Goal: Task Accomplishment & Management: Complete application form

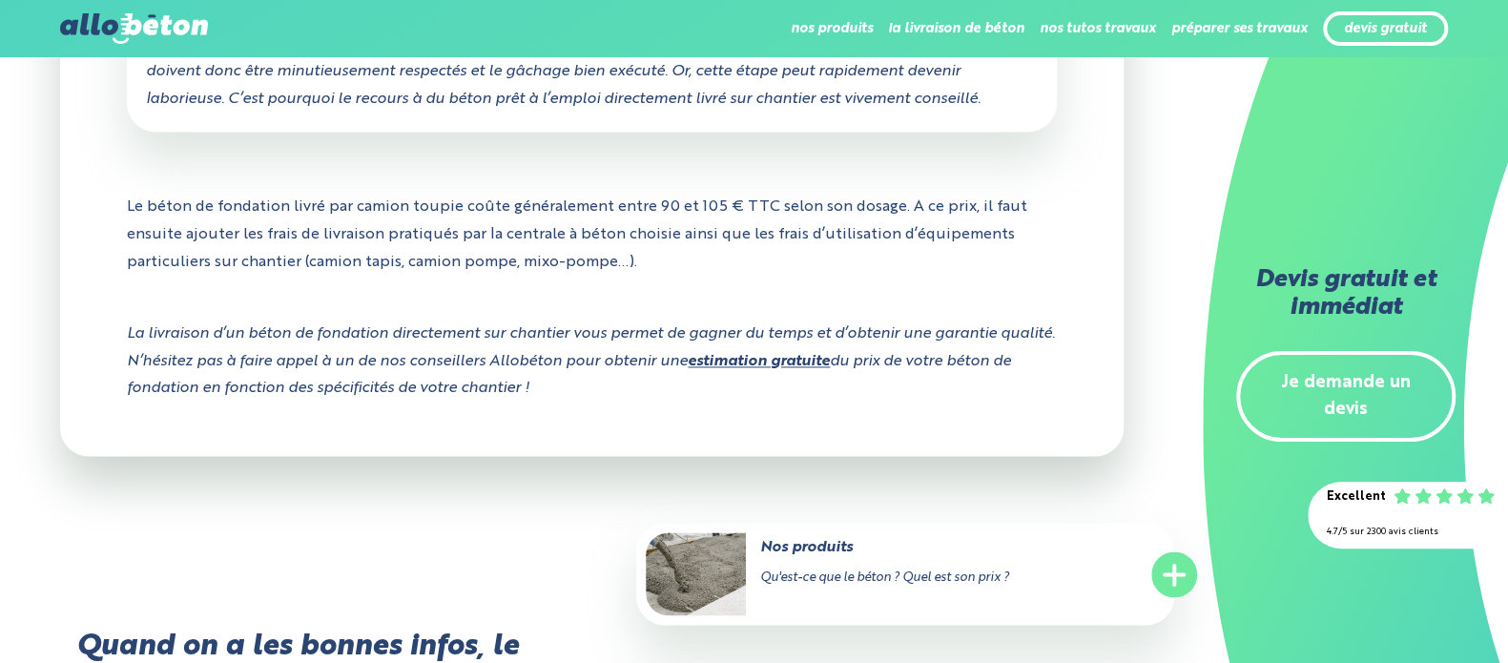
scroll to position [1610, 0]
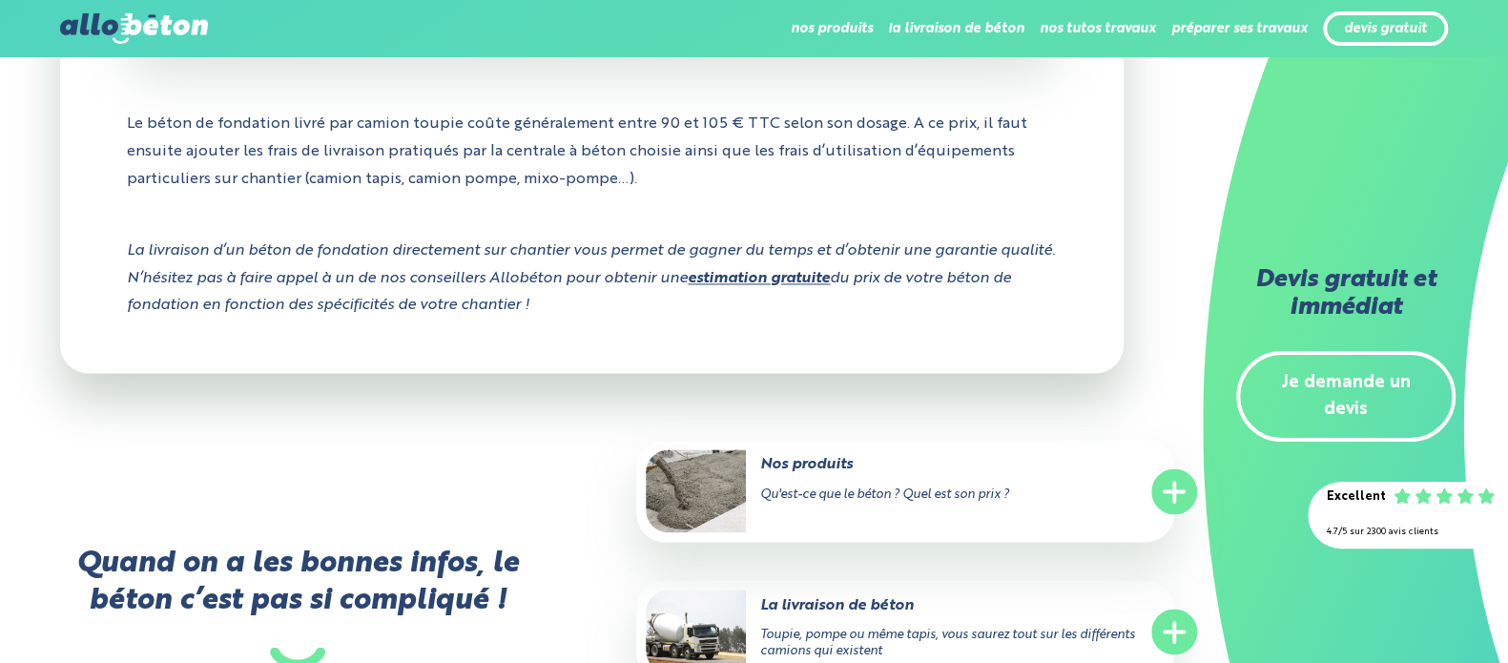
click at [841, 223] on p "La livraison d’un béton de fondation directement sur chantier vous permet de ga…" at bounding box center [592, 278] width 930 height 111
click at [830, 271] on link "estimation gratuite" at bounding box center [759, 278] width 142 height 15
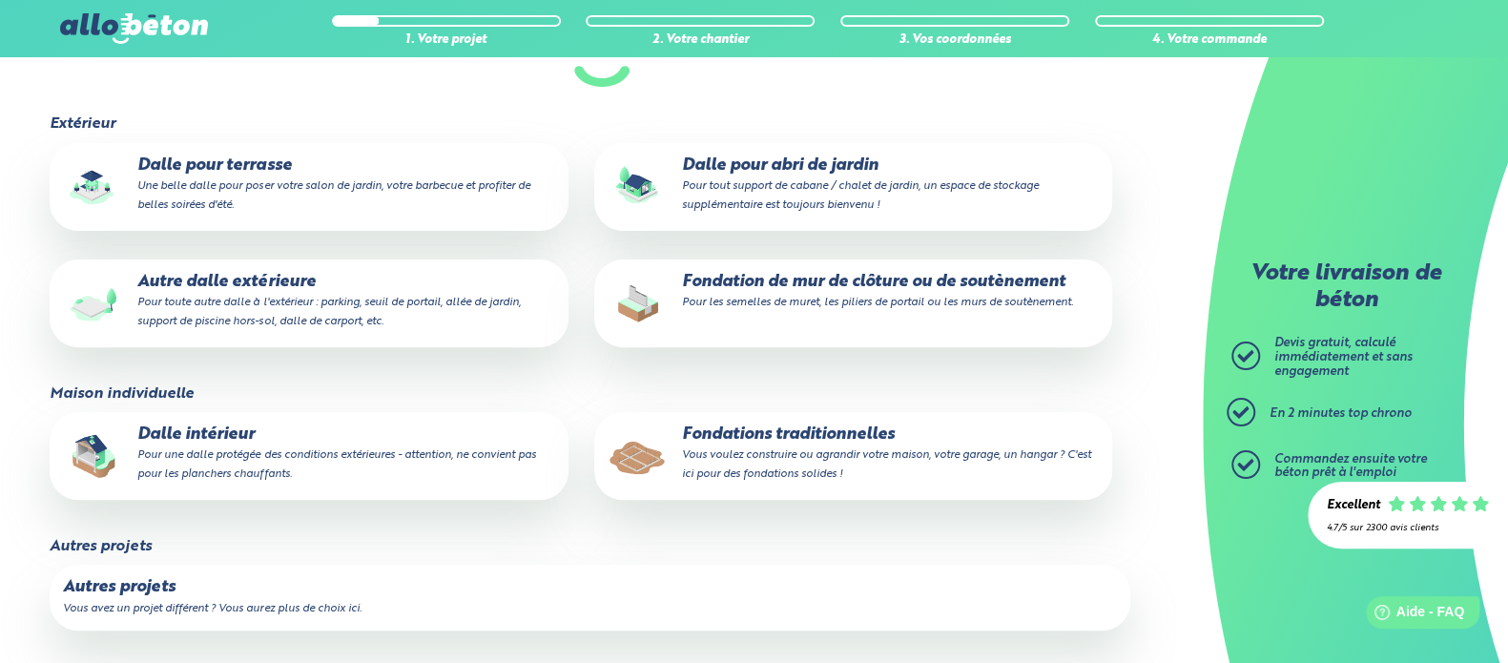
scroll to position [339, 0]
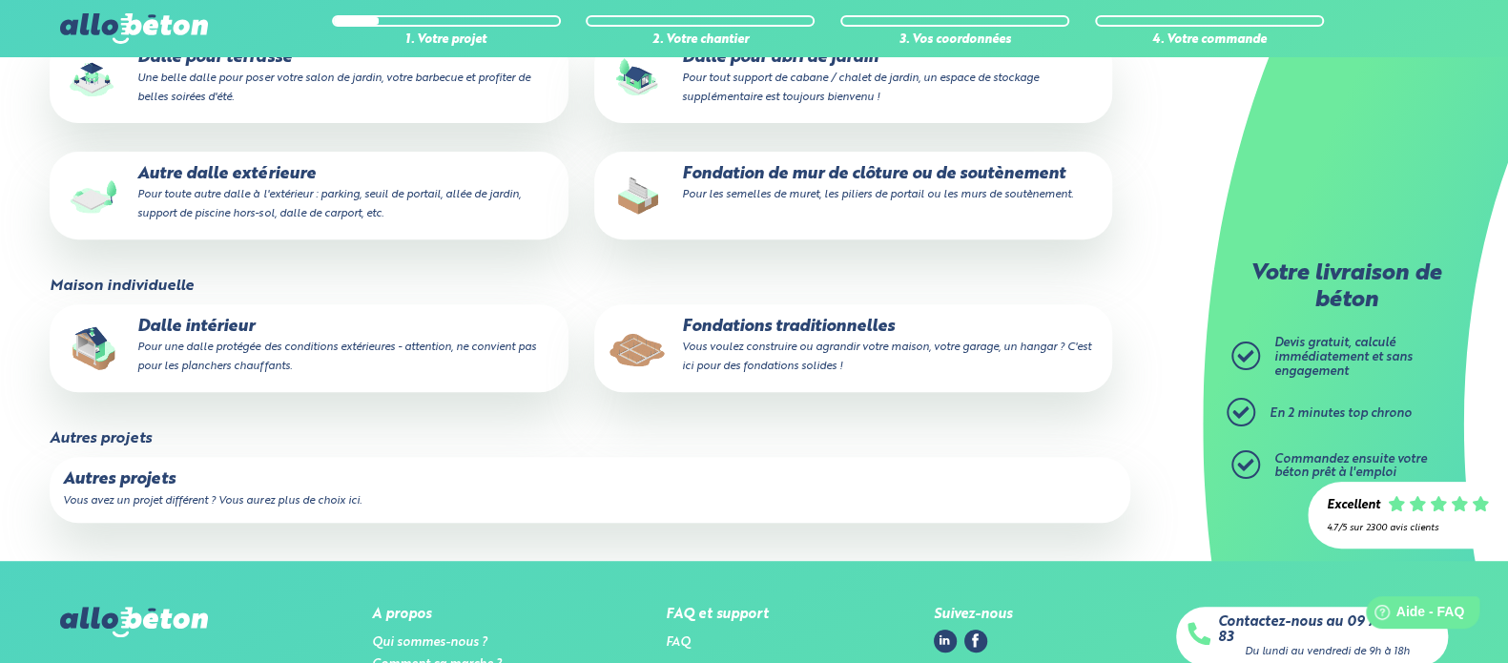
click at [758, 331] on p "Fondations traditionnelles Vous voulez construire ou agrandir votre maison, vot…" at bounding box center [853, 347] width 491 height 58
click at [0, 0] on input "Fondations traditionnelles Vous voulez construire ou agrandir votre maison, vot…" at bounding box center [0, 0] width 0 height 0
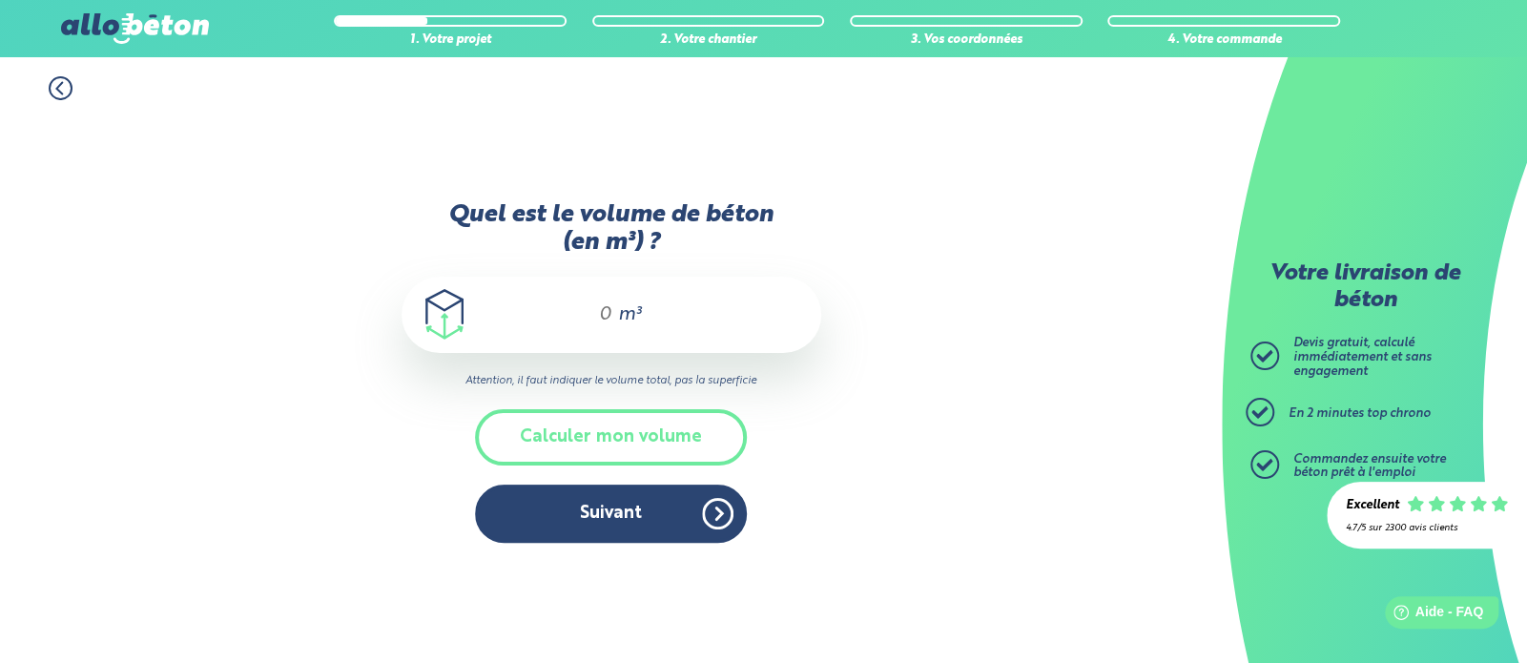
click at [586, 313] on div "m³" at bounding box center [612, 315] width 420 height 76
click at [612, 305] on input "Quel est le volume de béton (en m³) ?" at bounding box center [597, 314] width 32 height 23
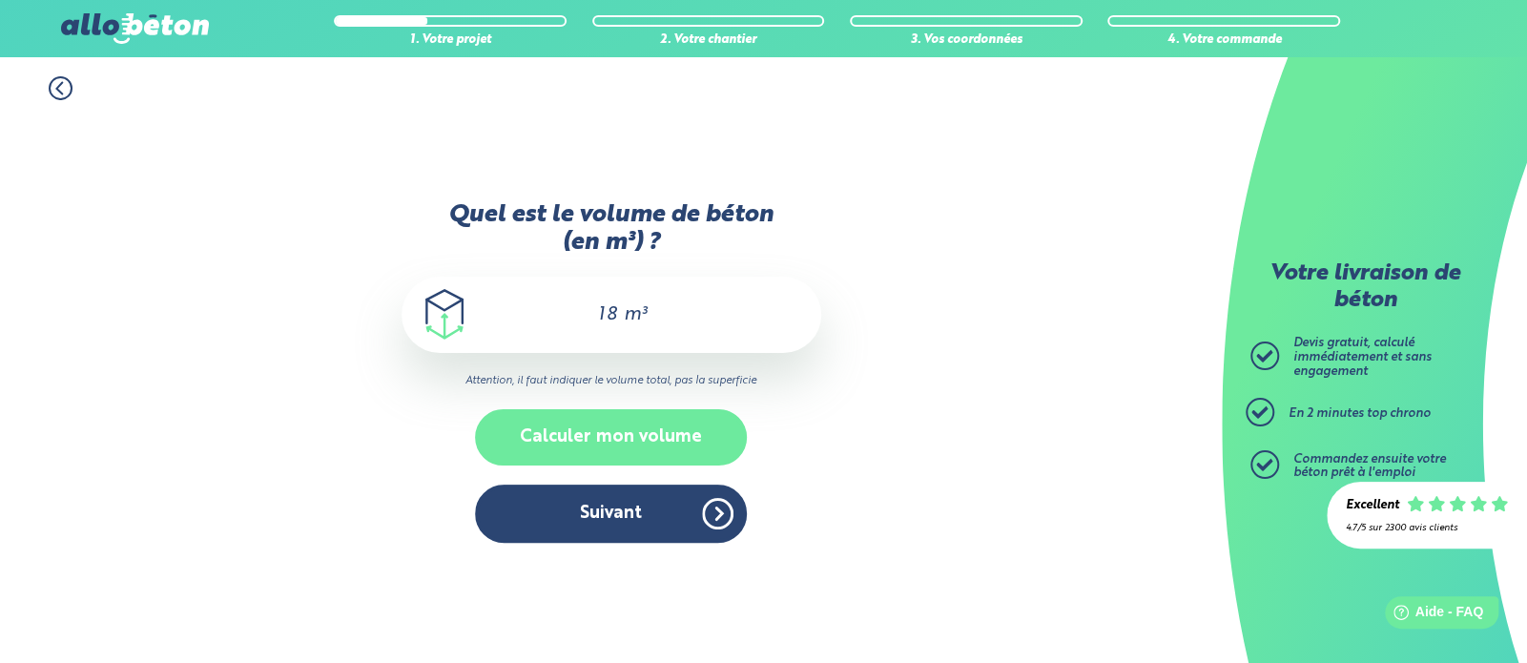
click at [627, 410] on button "Calculer mon volume" at bounding box center [611, 437] width 272 height 56
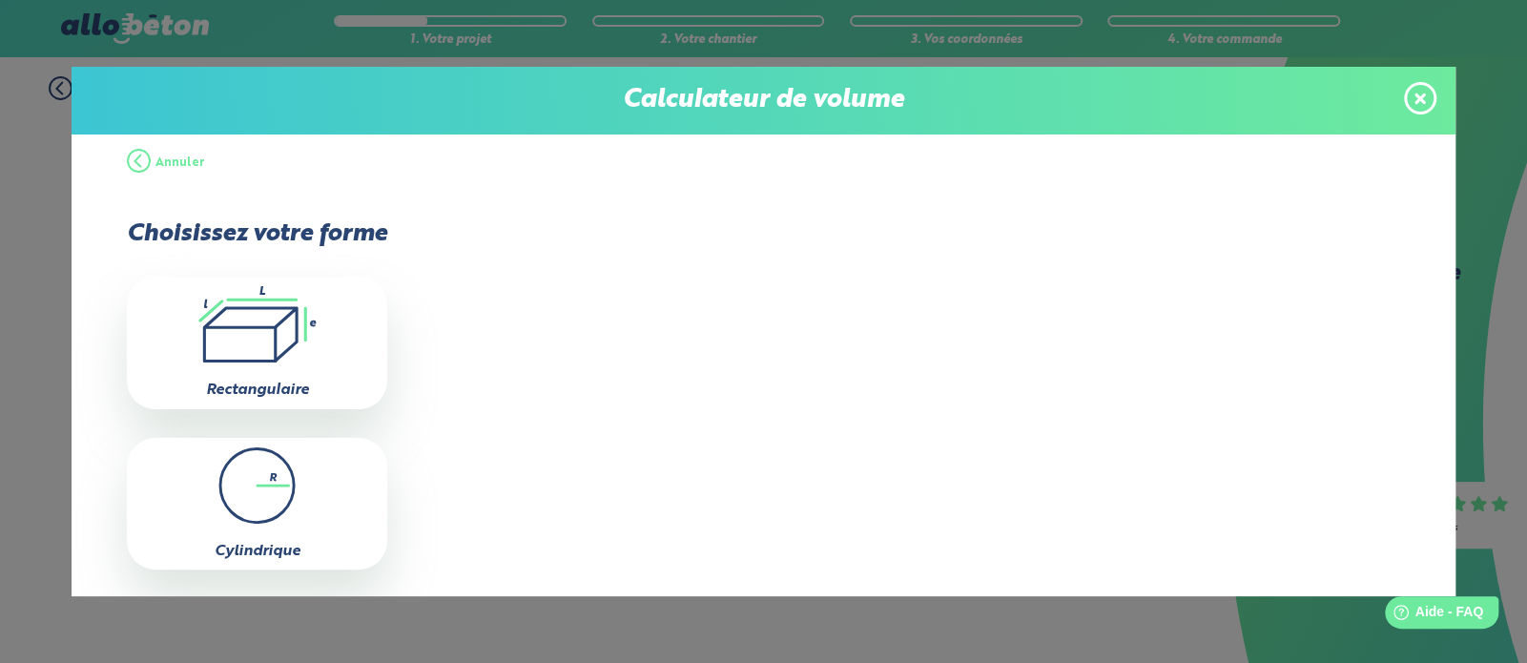
click at [241, 343] on icon ".icon-calc-rectanglea{fill:none;stroke-linecap:round;stroke-width:3px;stroke:#6…" at bounding box center [256, 324] width 241 height 76
type input "0"
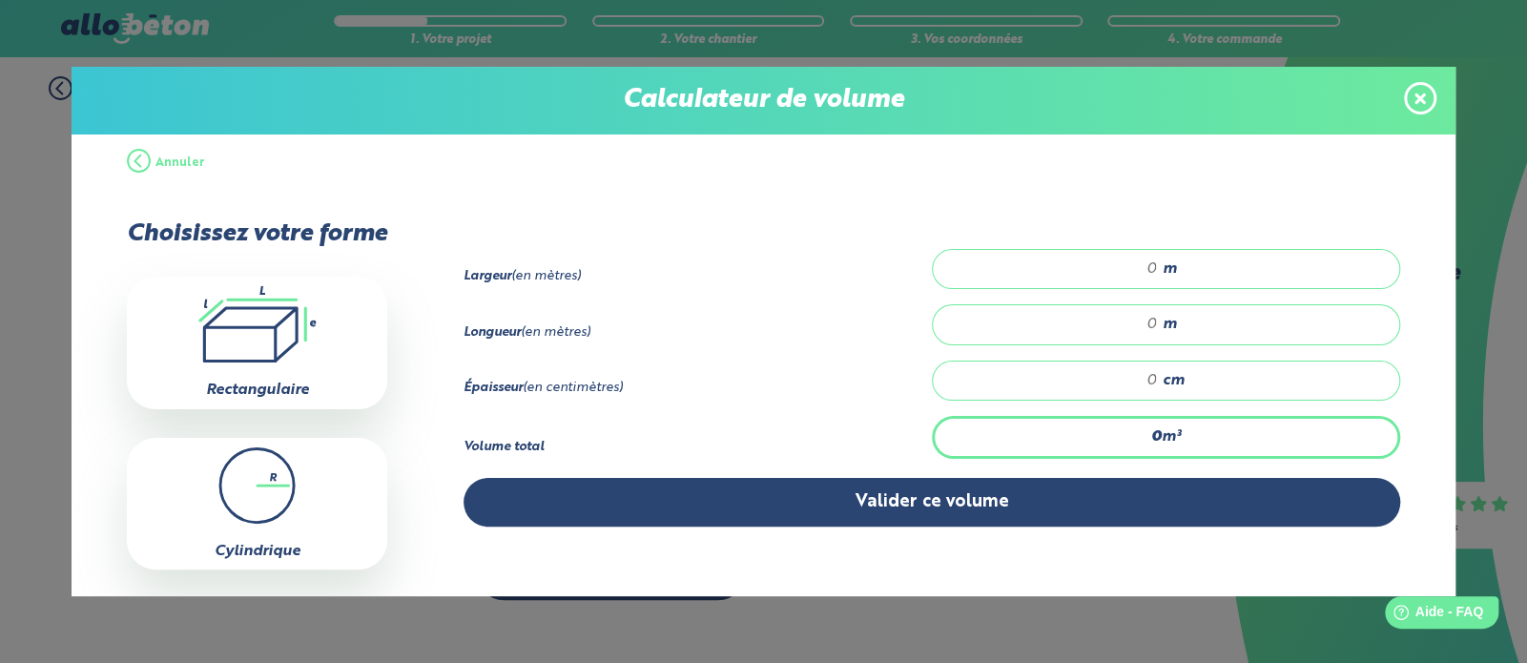
click at [1123, 274] on input "number" at bounding box center [1054, 269] width 205 height 19
click at [1111, 262] on input "number" at bounding box center [1054, 269] width 205 height 19
type input "4"
type input "4.5"
type input "8"
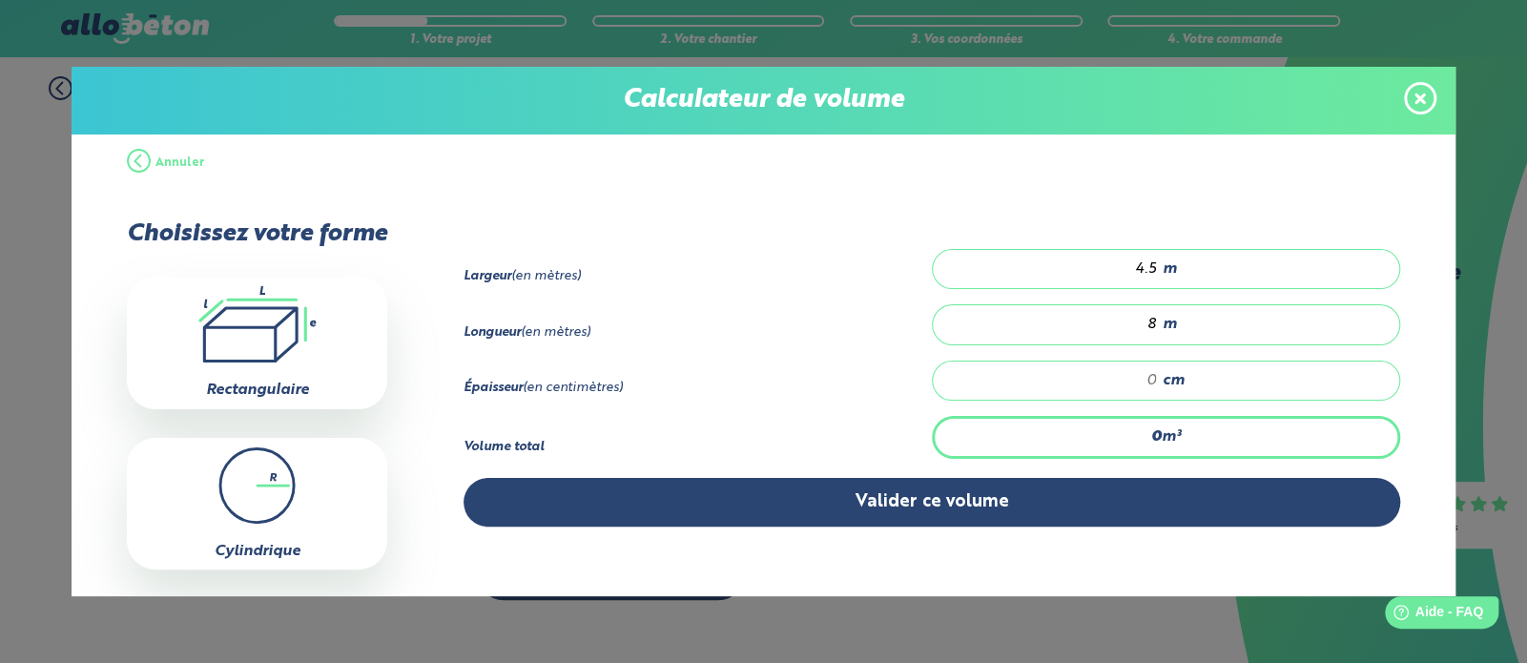
type input "1.8"
type input "5"
type input "18"
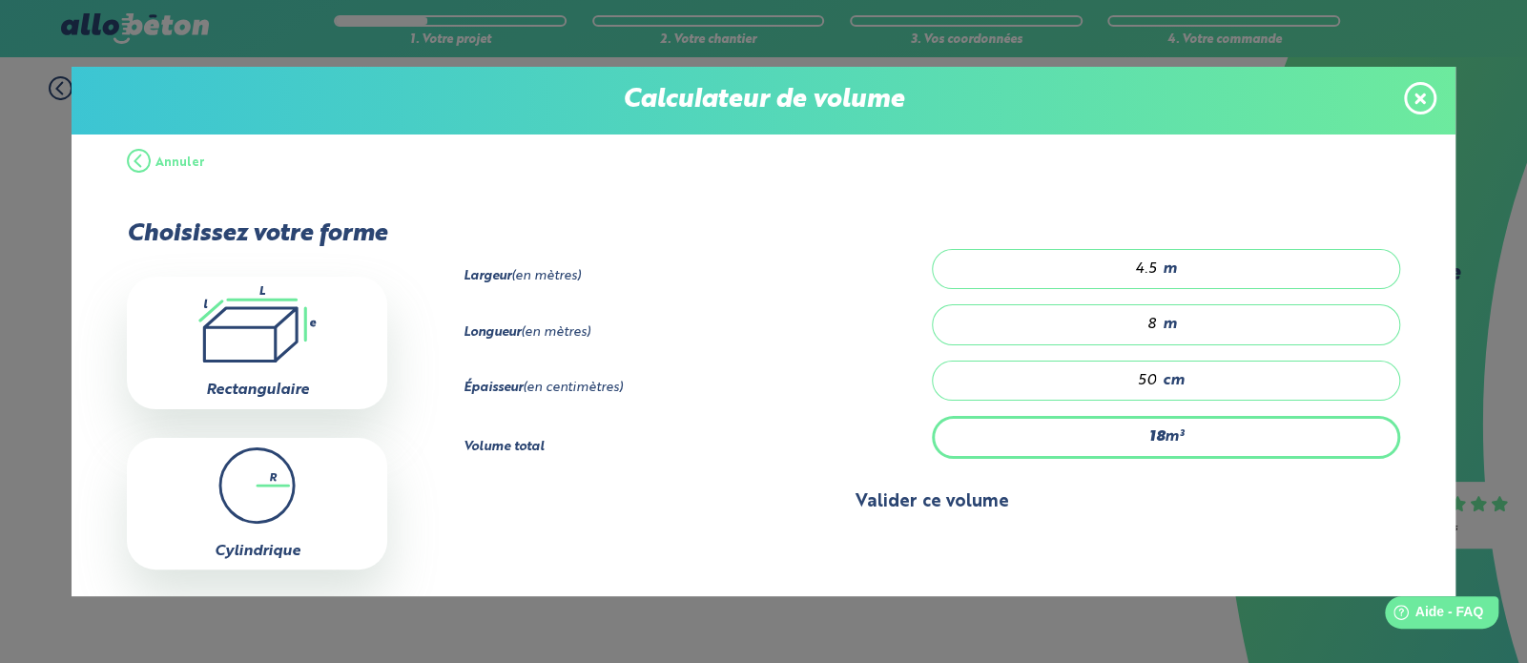
type input "50"
click at [926, 478] on button "Valider ce volume" at bounding box center [932, 502] width 937 height 49
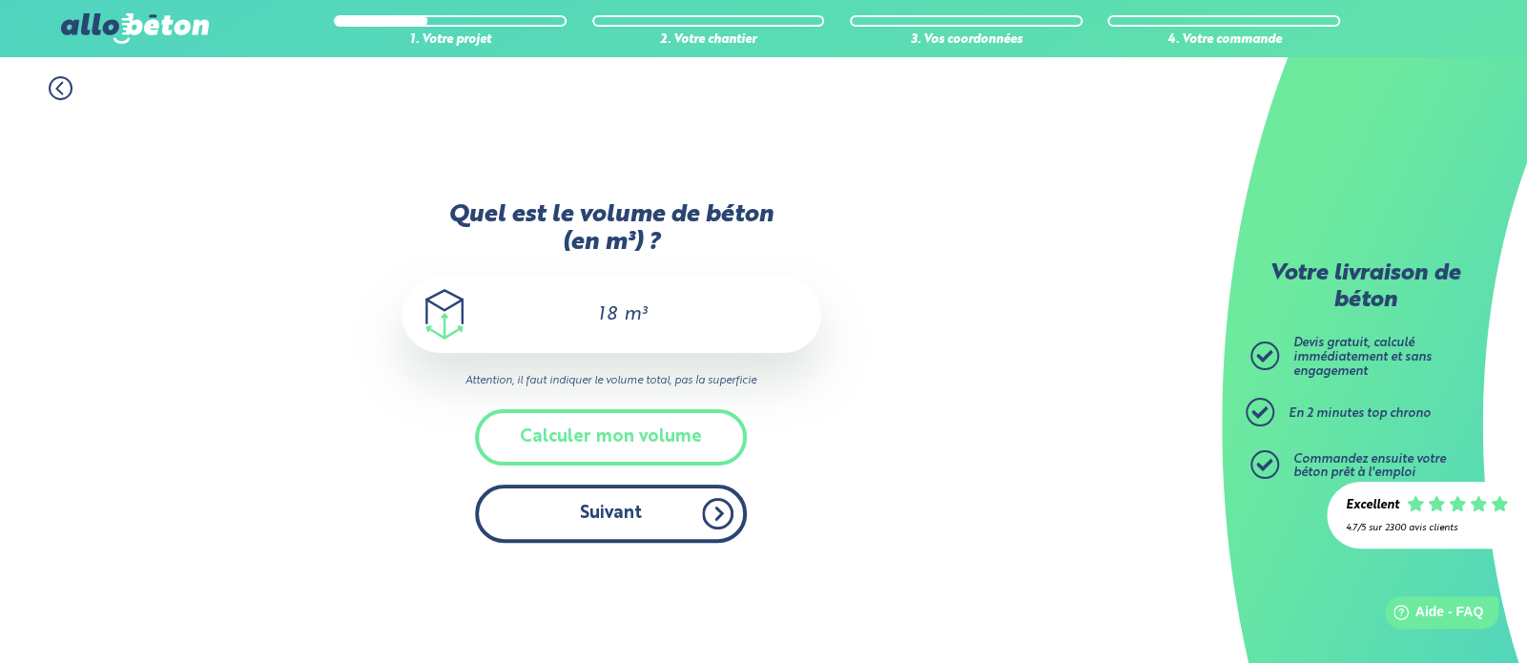
click at [581, 485] on button "Suivant" at bounding box center [611, 514] width 272 height 58
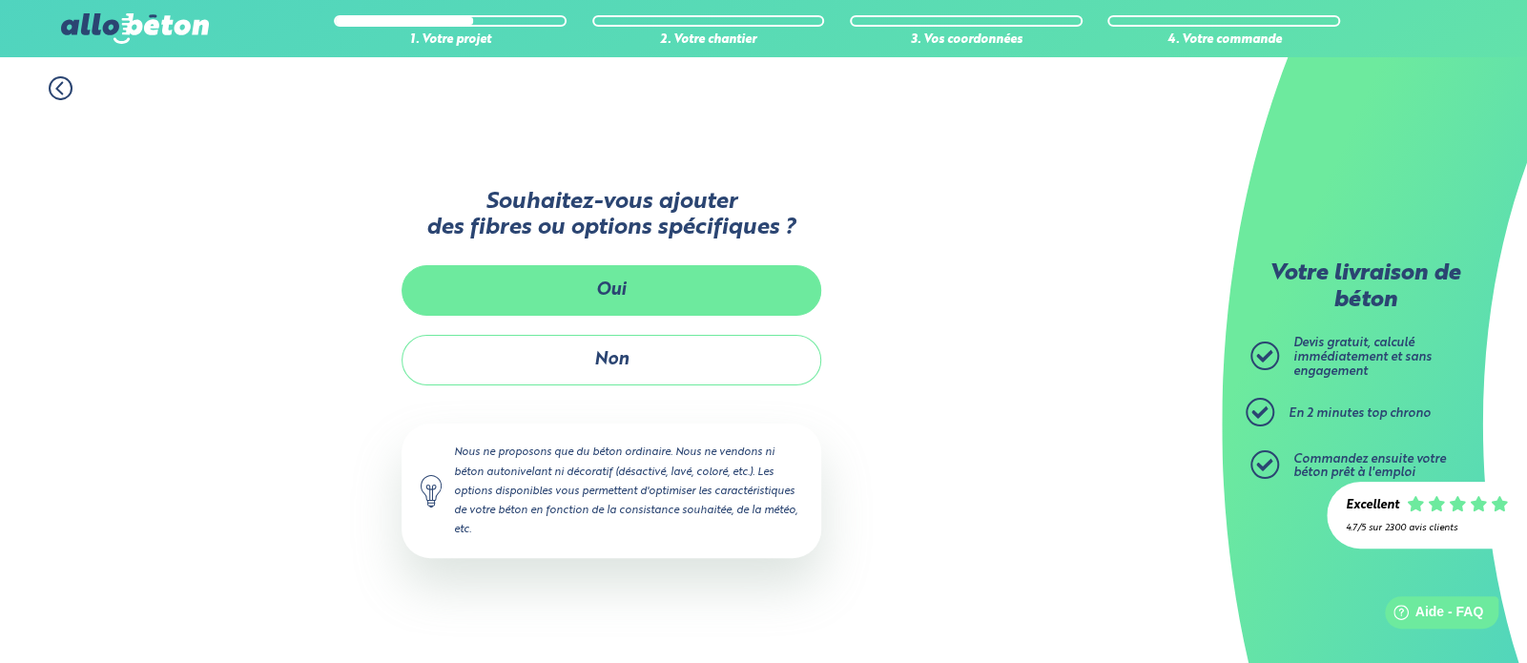
click at [641, 303] on button "Oui" at bounding box center [612, 290] width 420 height 51
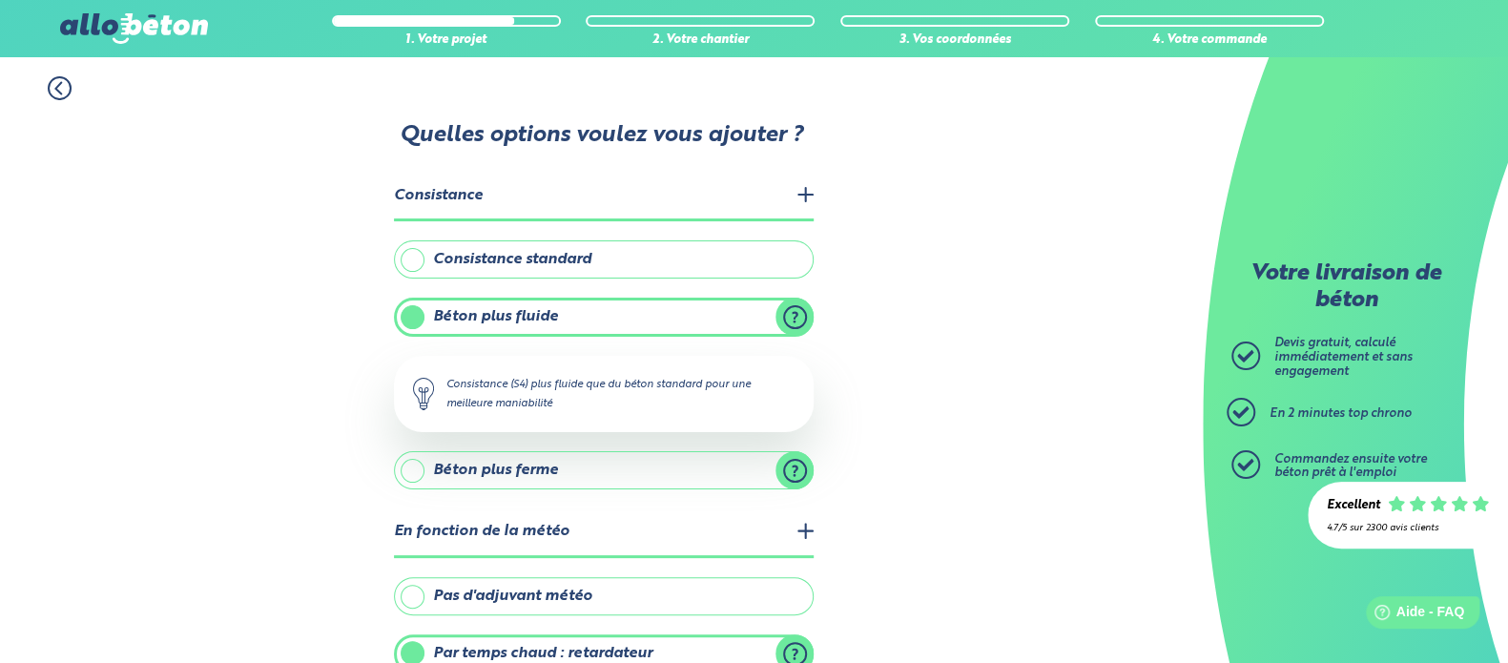
click at [405, 260] on label "Consistance standard" at bounding box center [604, 259] width 420 height 38
click at [0, 0] on input "Consistance standard" at bounding box center [0, 0] width 0 height 0
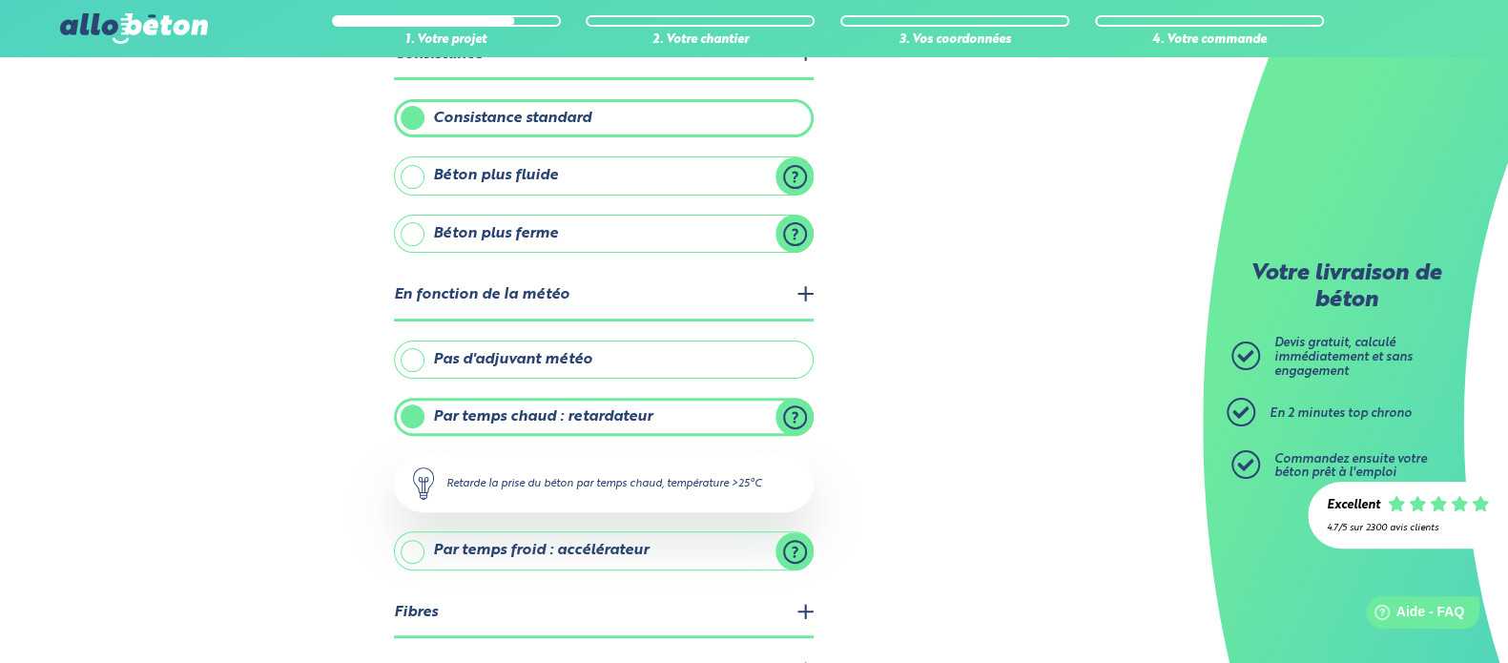
scroll to position [169, 0]
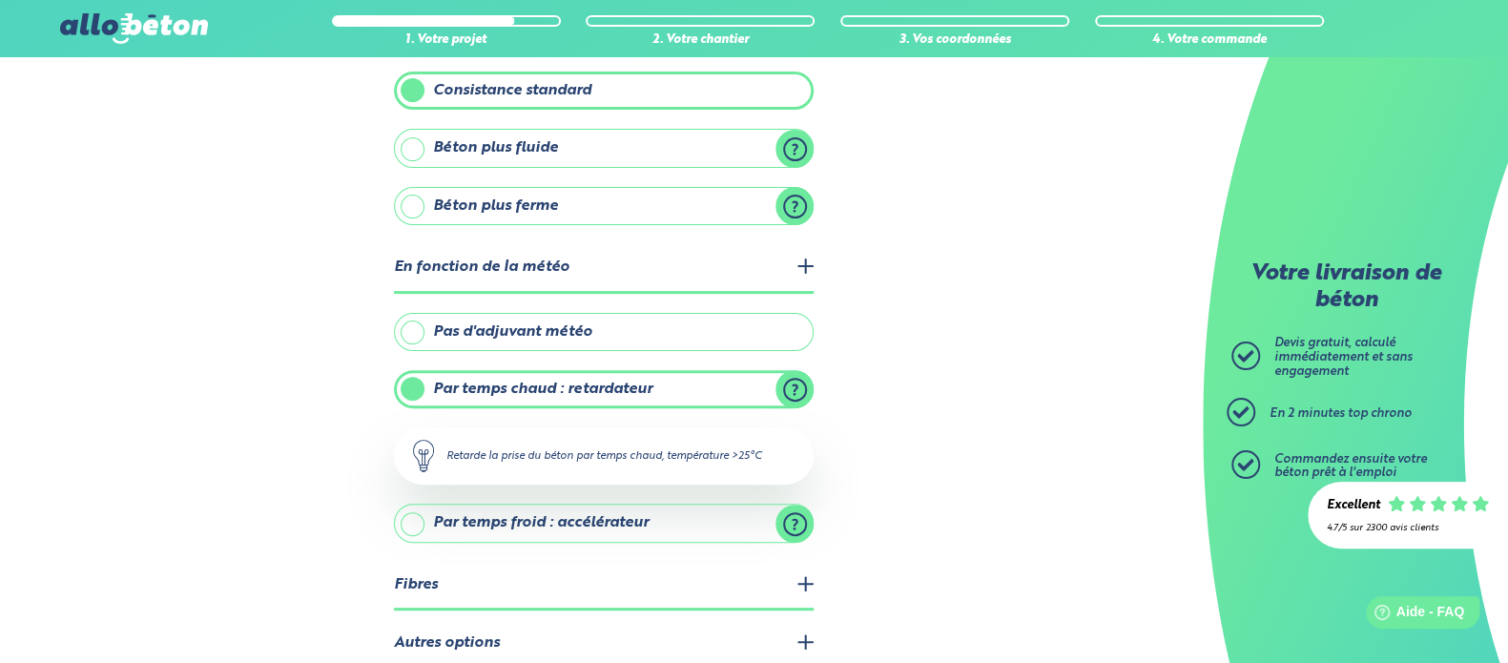
click at [411, 328] on label "Pas d'adjuvant météo" at bounding box center [604, 332] width 420 height 38
click at [0, 0] on input "Pas d'adjuvant météo" at bounding box center [0, 0] width 0 height 0
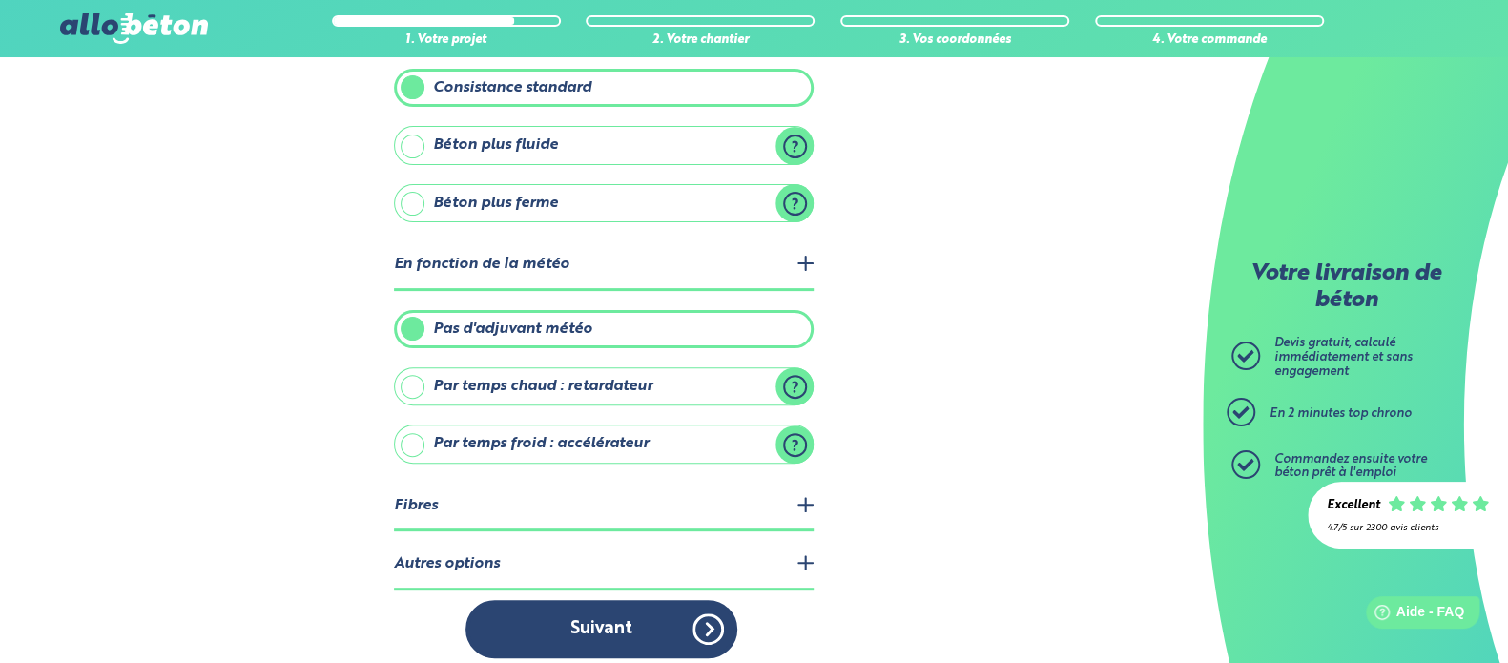
scroll to position [174, 0]
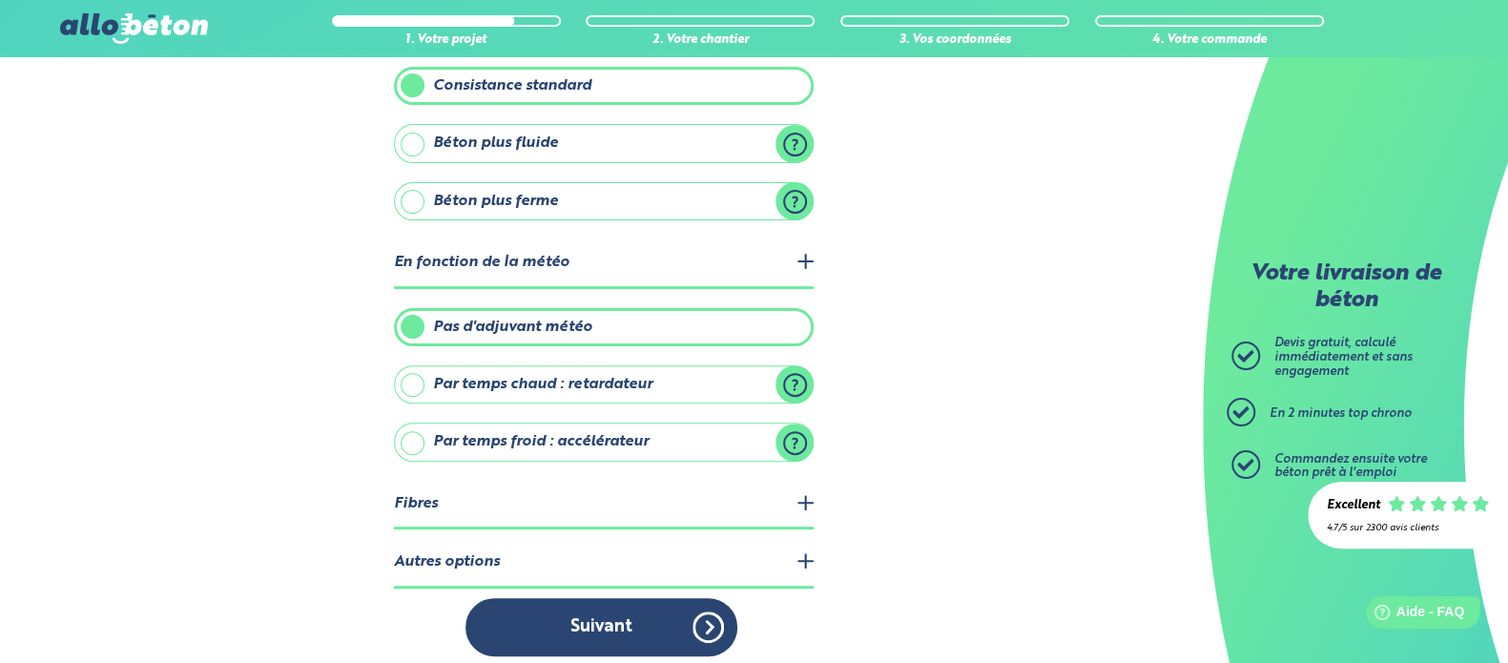
click at [800, 543] on legend "Autres options" at bounding box center [604, 563] width 420 height 49
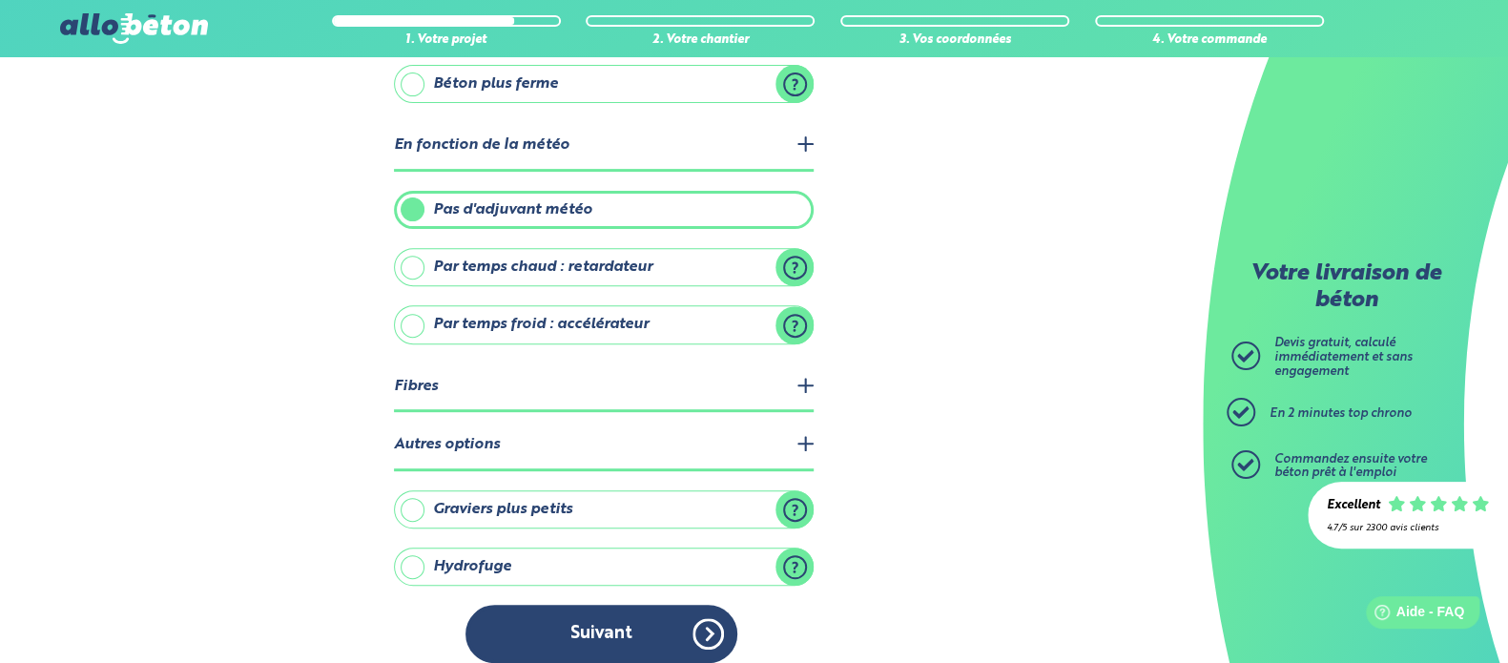
scroll to position [298, 0]
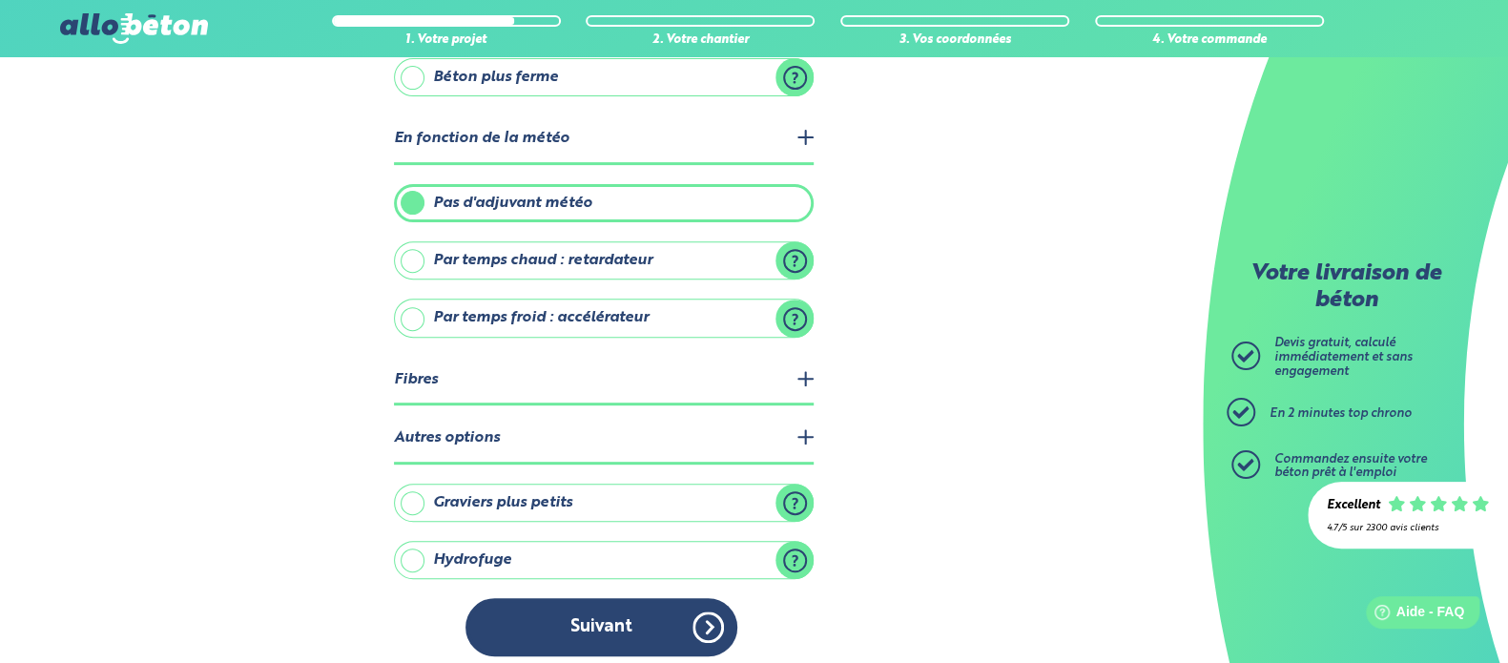
click at [412, 557] on label "Hydrofuge" at bounding box center [604, 560] width 420 height 38
click at [0, 0] on input "Hydrofuge" at bounding box center [0, 0] width 0 height 0
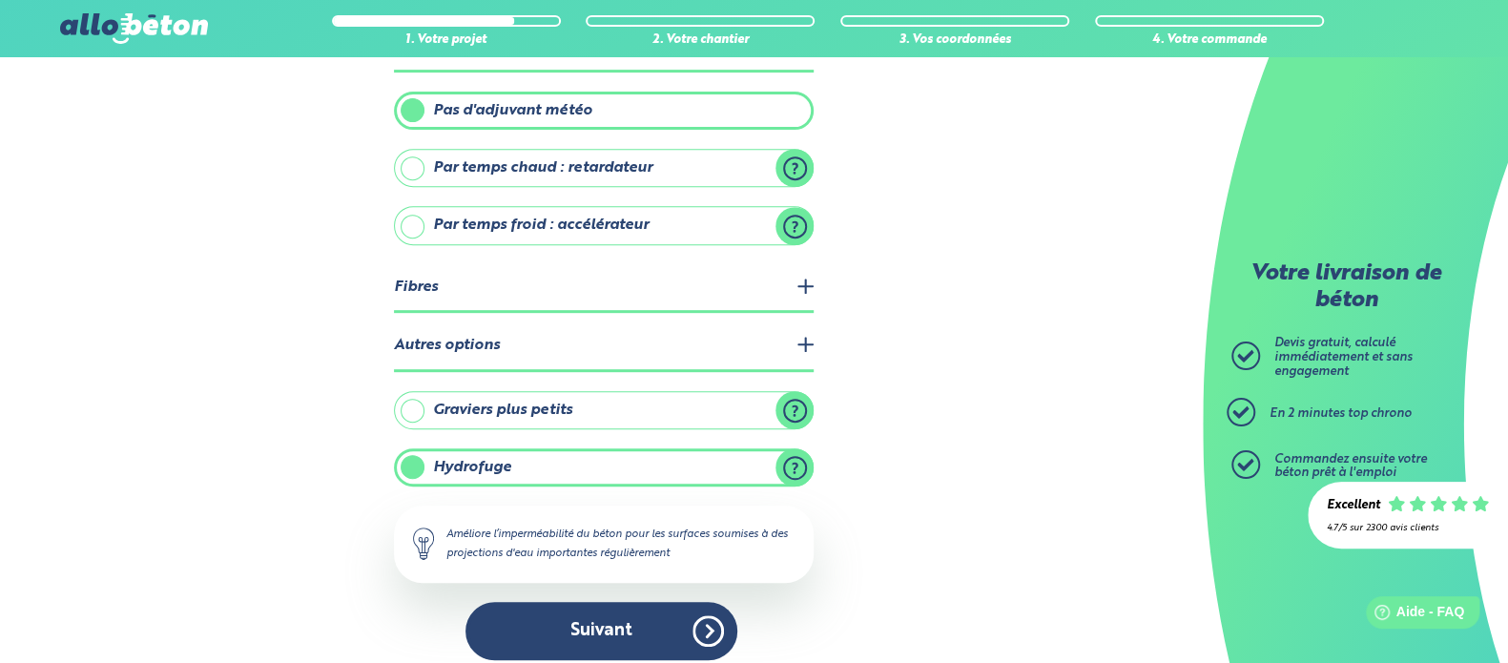
scroll to position [393, 0]
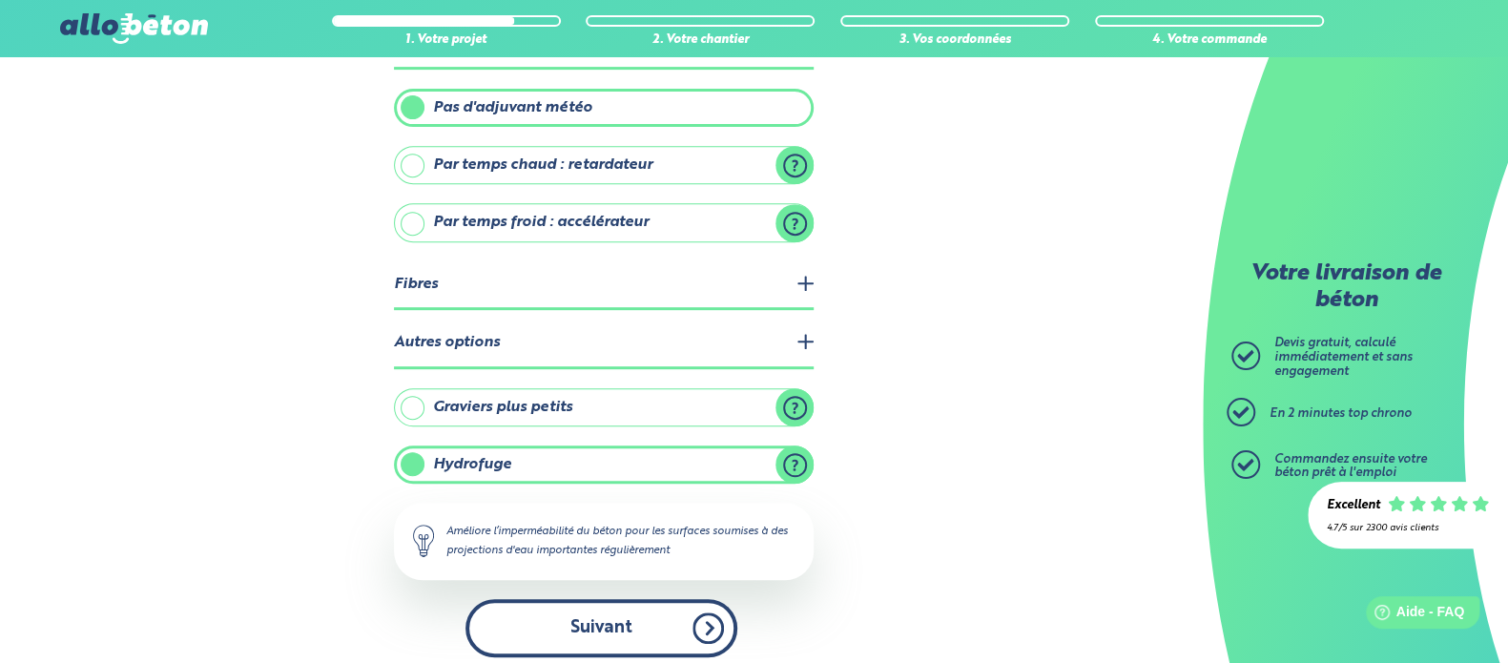
click at [613, 618] on button "Suivant" at bounding box center [602, 628] width 272 height 58
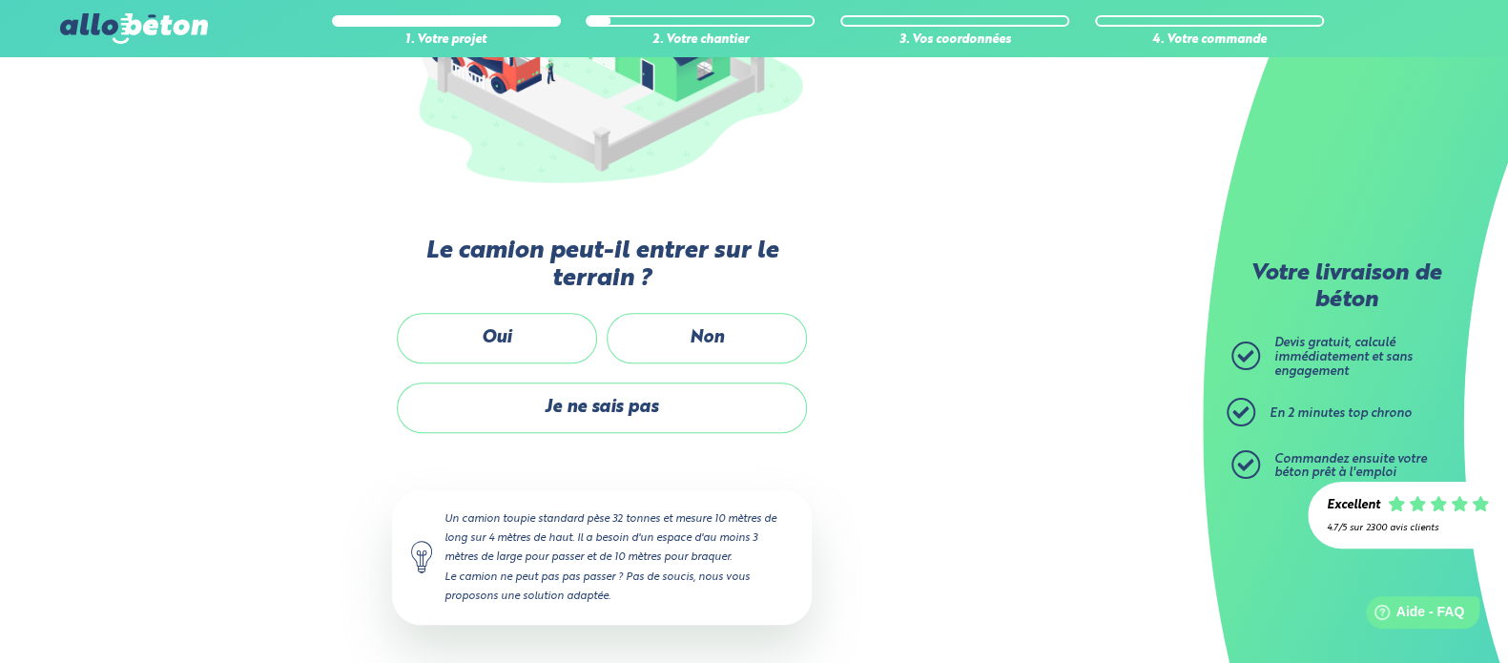
scroll to position [301, 0]
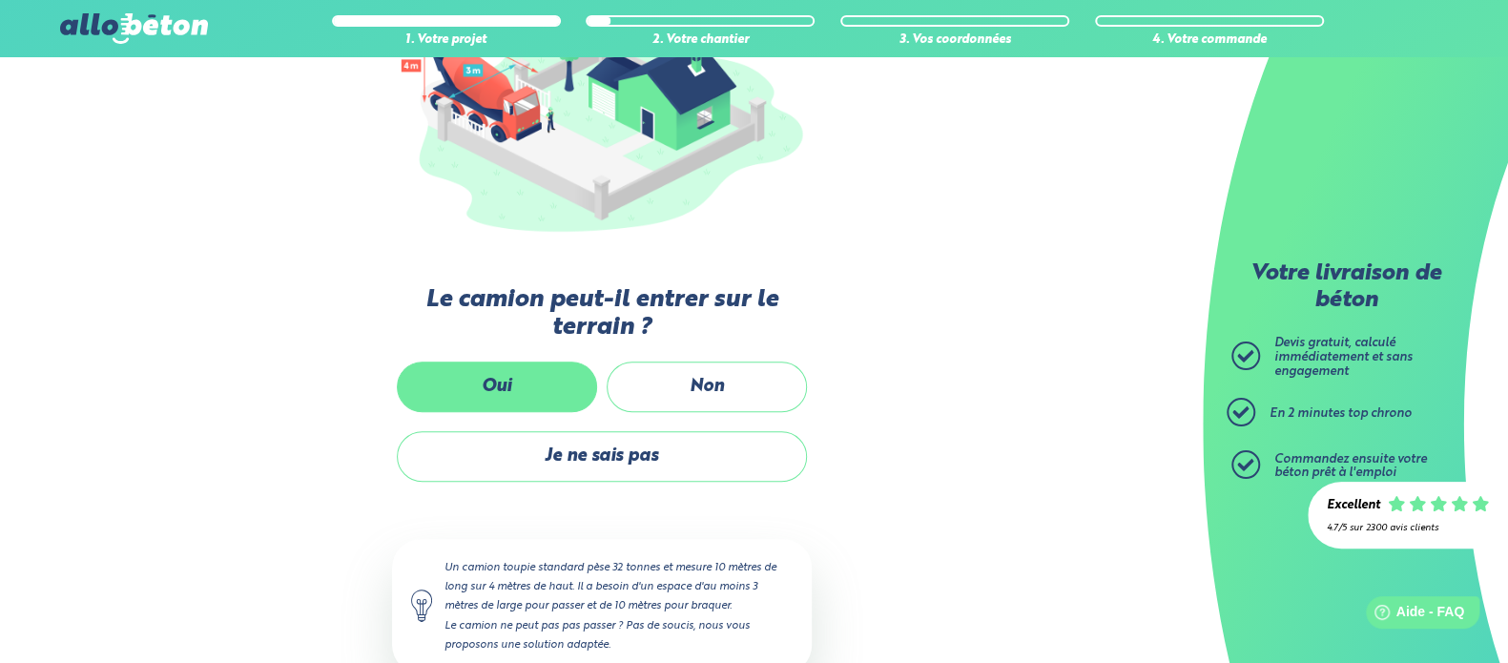
click at [522, 362] on label "Oui" at bounding box center [497, 387] width 200 height 51
click at [0, 0] on input "Oui" at bounding box center [0, 0] width 0 height 0
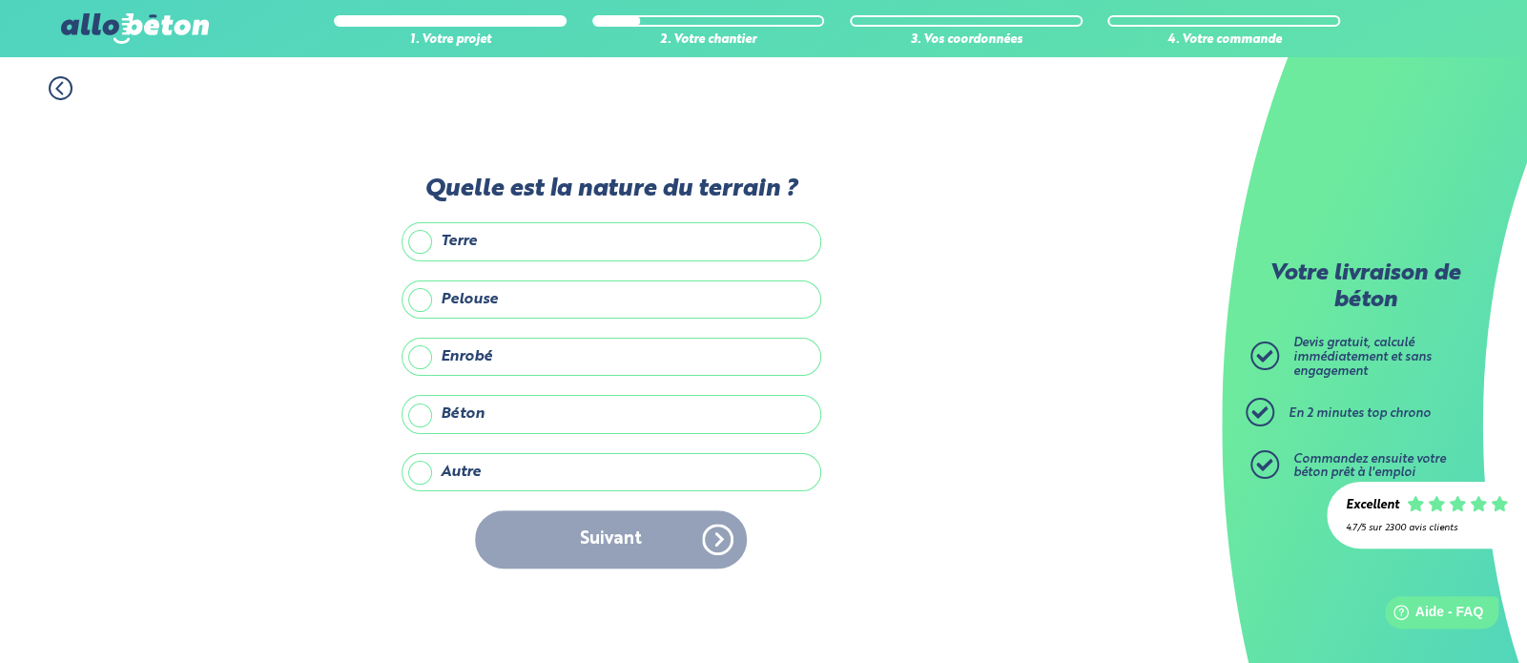
click at [999, 416] on div "1. Votre projet 2. Votre chantier 3. Vos coordonnées 4. Votre commande Quelle e…" at bounding box center [611, 360] width 1222 height 606
click at [550, 237] on label "Terre" at bounding box center [612, 241] width 420 height 38
click at [0, 0] on input "Terre" at bounding box center [0, 0] width 0 height 0
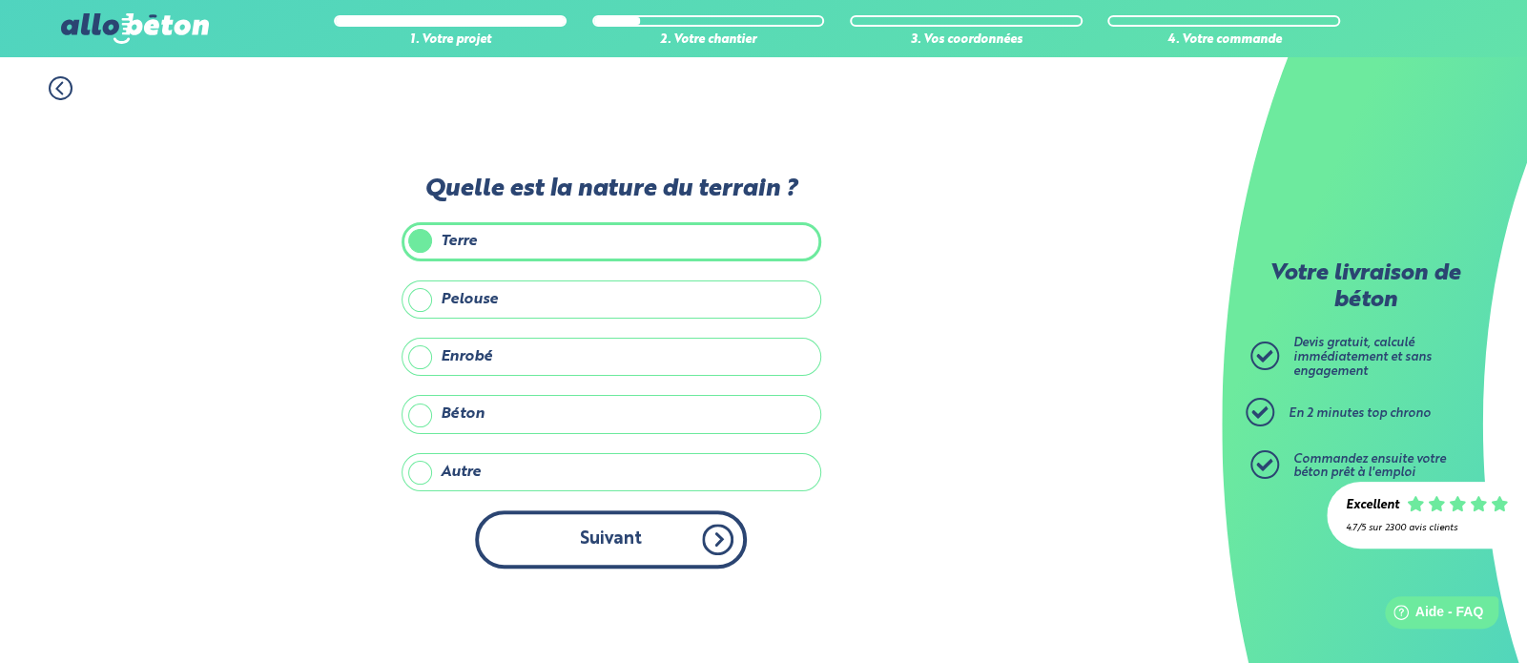
click at [657, 542] on button "Suivant" at bounding box center [611, 539] width 272 height 58
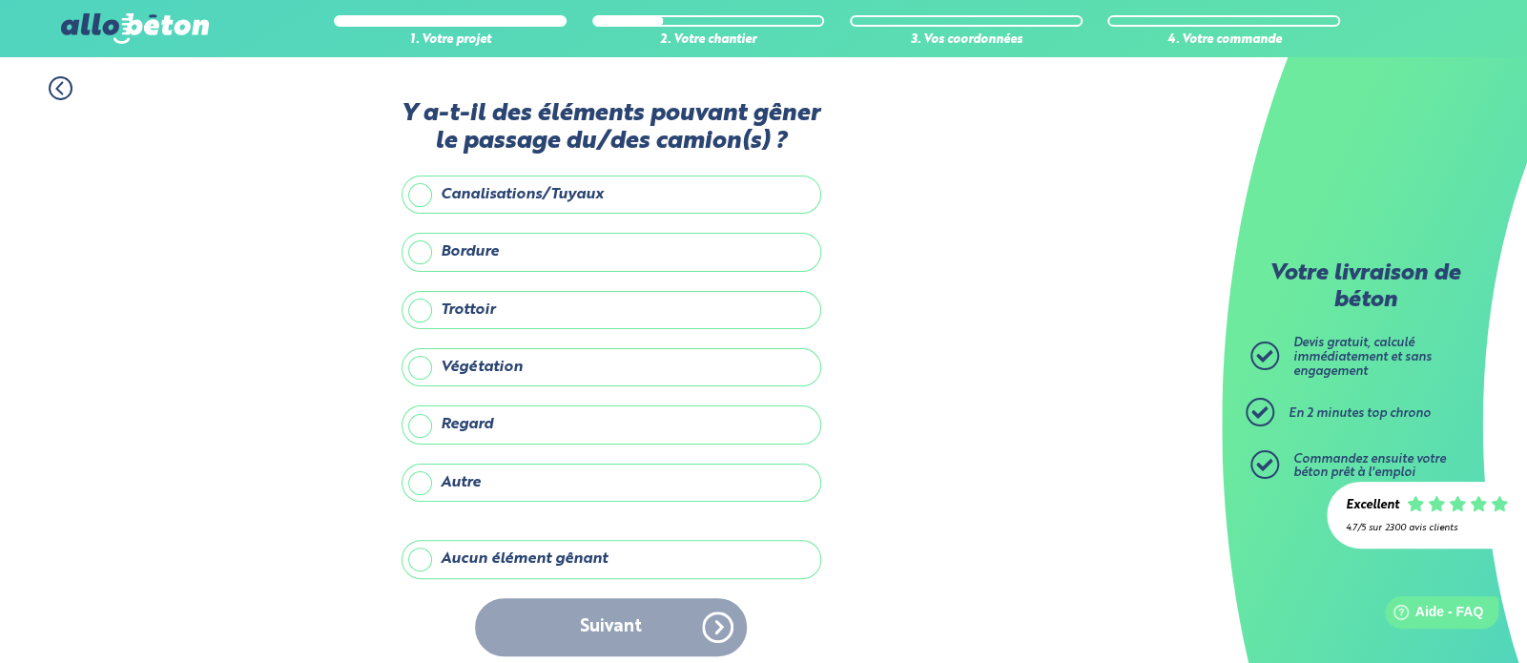
click at [436, 552] on label "Aucun élément gênant" at bounding box center [612, 559] width 420 height 38
click at [0, 0] on input "Aucun élément gênant" at bounding box center [0, 0] width 0 height 0
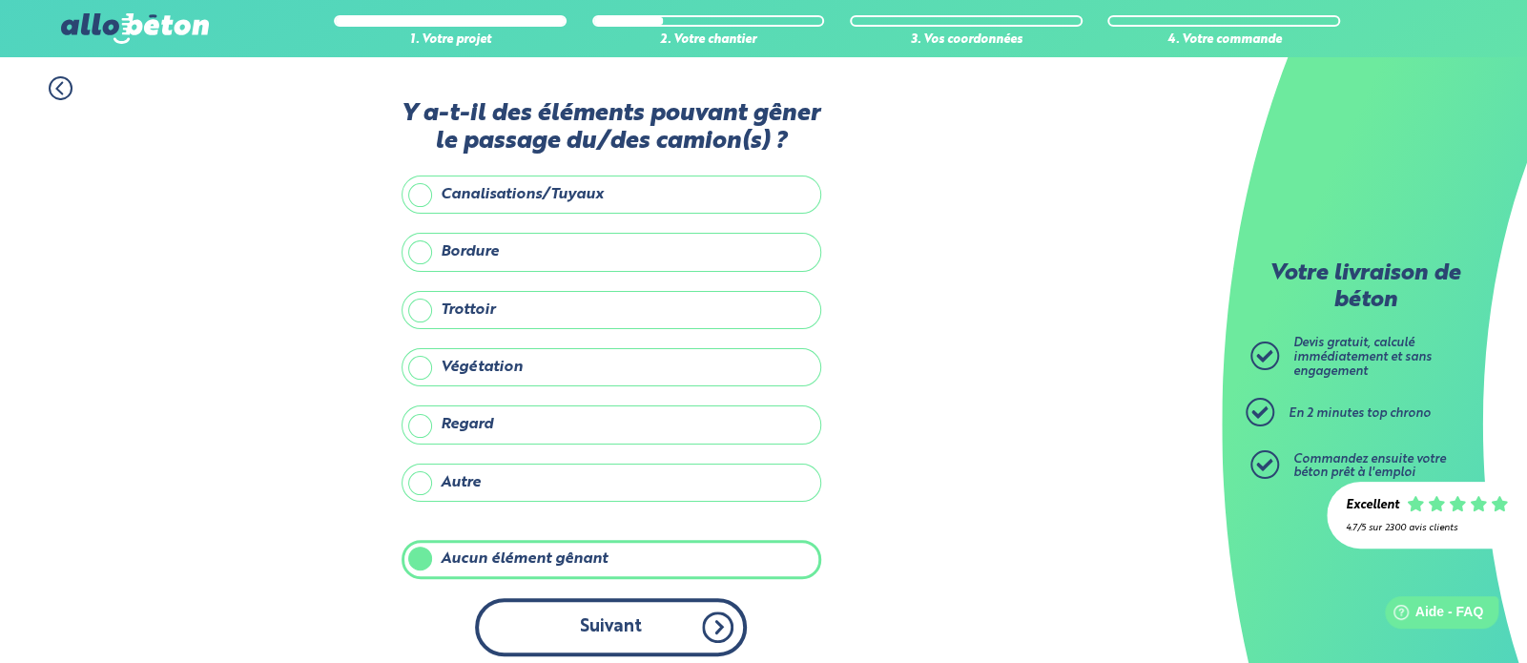
click at [574, 607] on button "Suivant" at bounding box center [611, 627] width 272 height 58
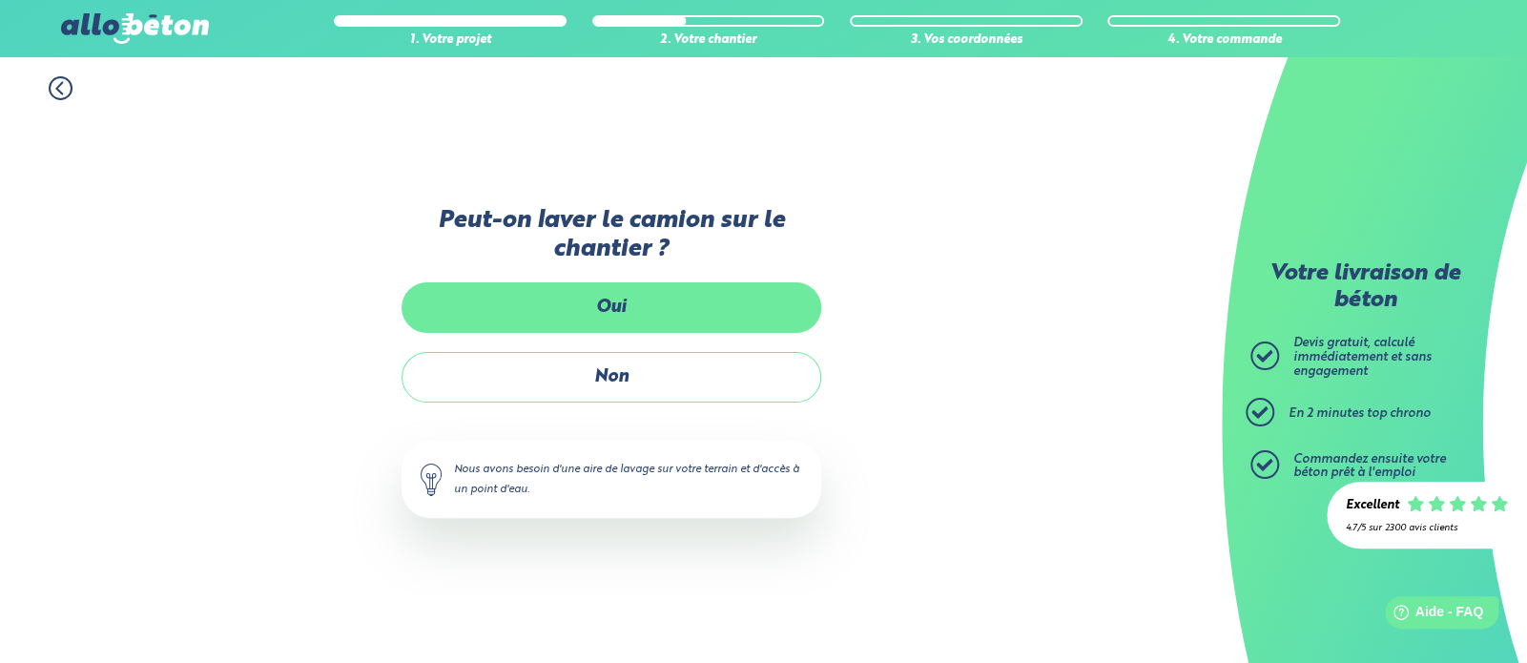
click at [641, 306] on label "Oui" at bounding box center [612, 307] width 420 height 51
click at [0, 0] on input "Oui" at bounding box center [0, 0] width 0 height 0
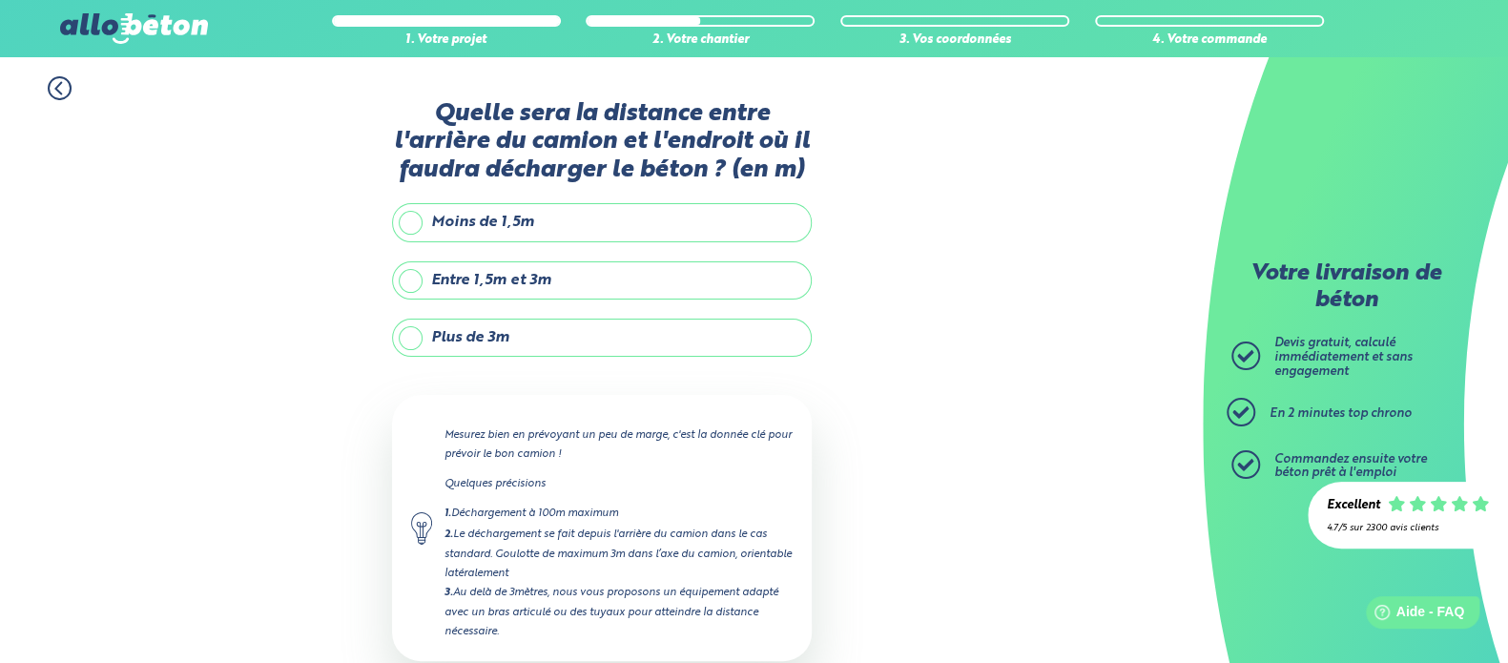
click at [450, 261] on label "Entre 1,5m et 3m" at bounding box center [602, 280] width 420 height 38
click at [0, 0] on input "Entre 1,5m et 3m" at bounding box center [0, 0] width 0 height 0
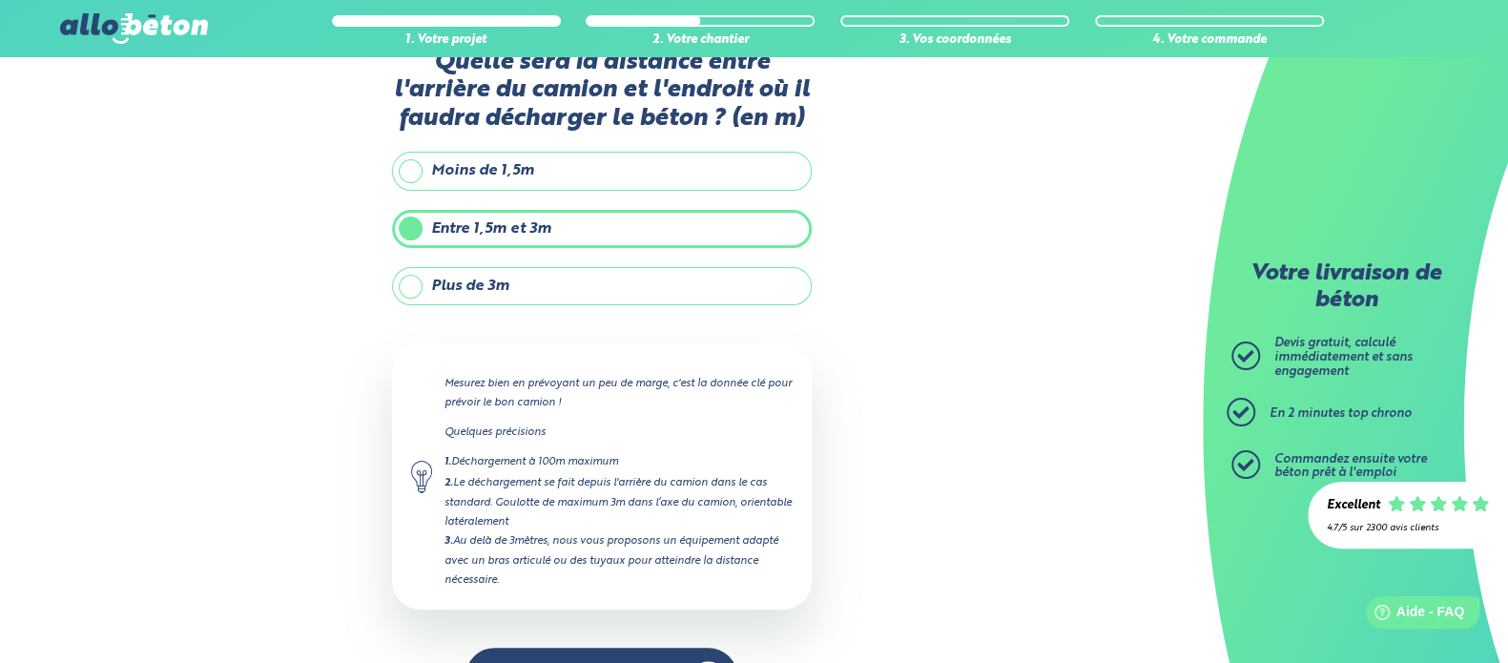
scroll to position [80, 0]
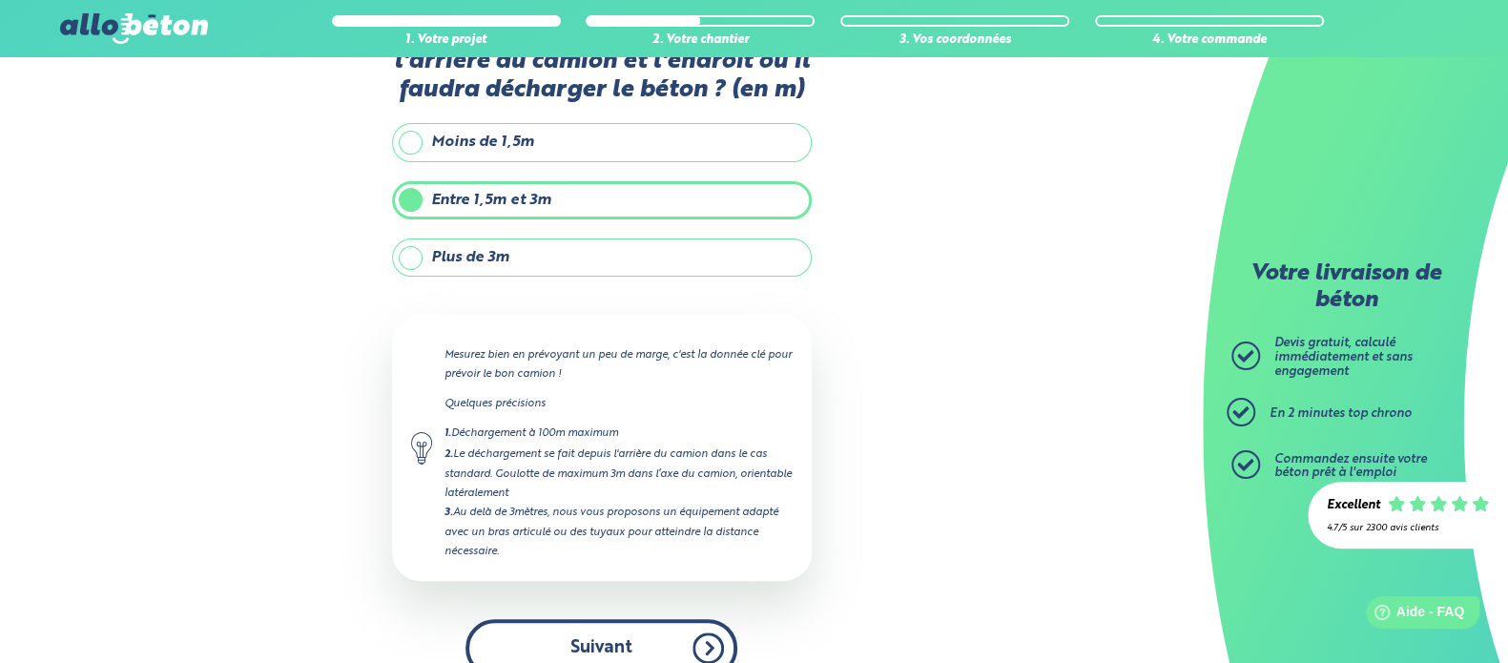
click at [633, 626] on button "Suivant" at bounding box center [602, 648] width 272 height 58
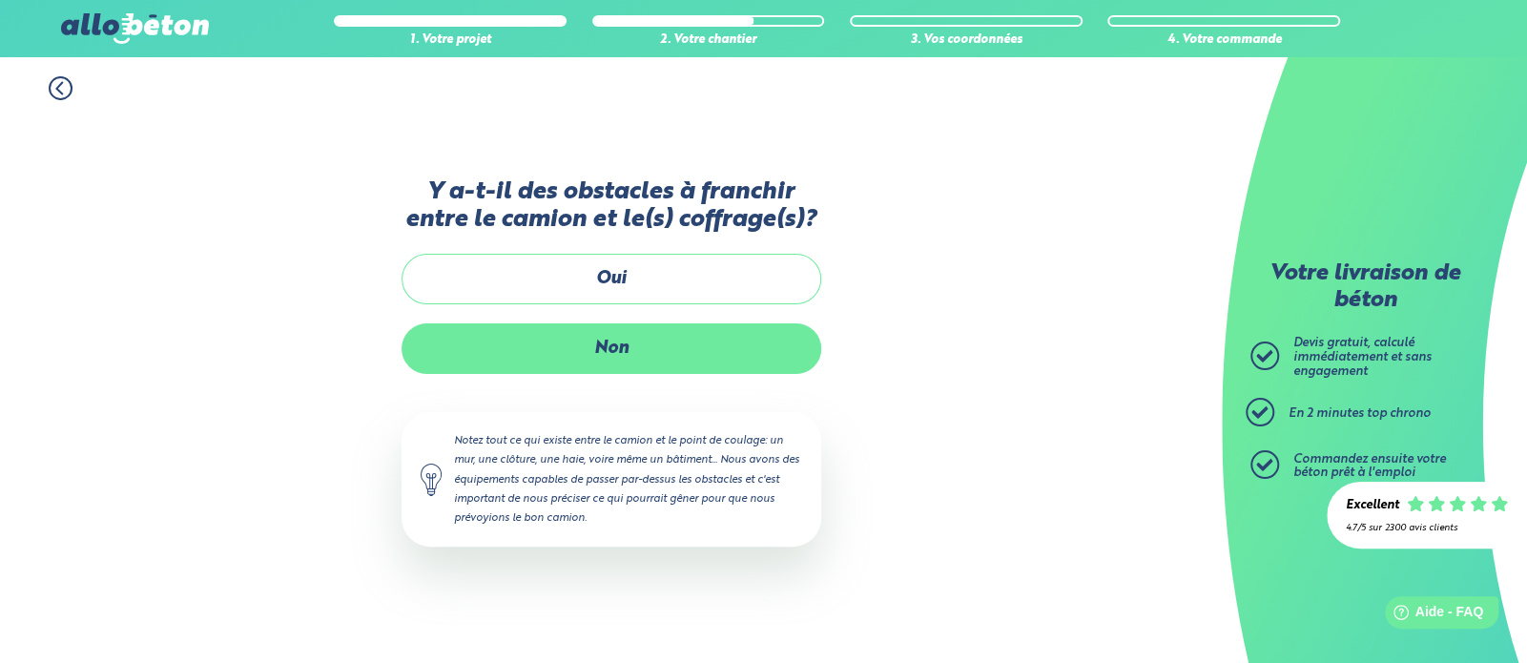
click at [593, 346] on label "Non" at bounding box center [612, 348] width 420 height 51
click at [0, 0] on input "Non" at bounding box center [0, 0] width 0 height 0
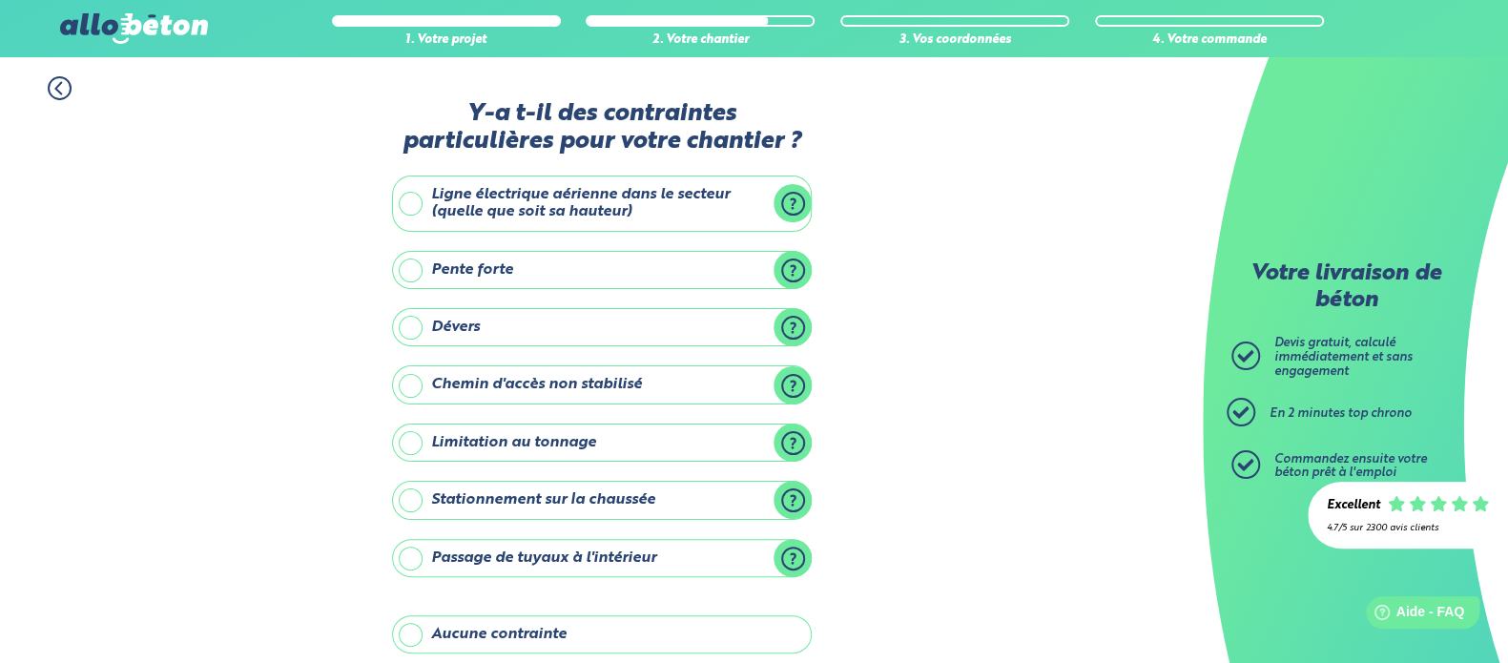
click at [1009, 443] on div "1. Votre projet 2. Votre chantier 3. Vos coordonnées 4. Votre commande Y-a t-il…" at bounding box center [601, 470] width 1203 height 827
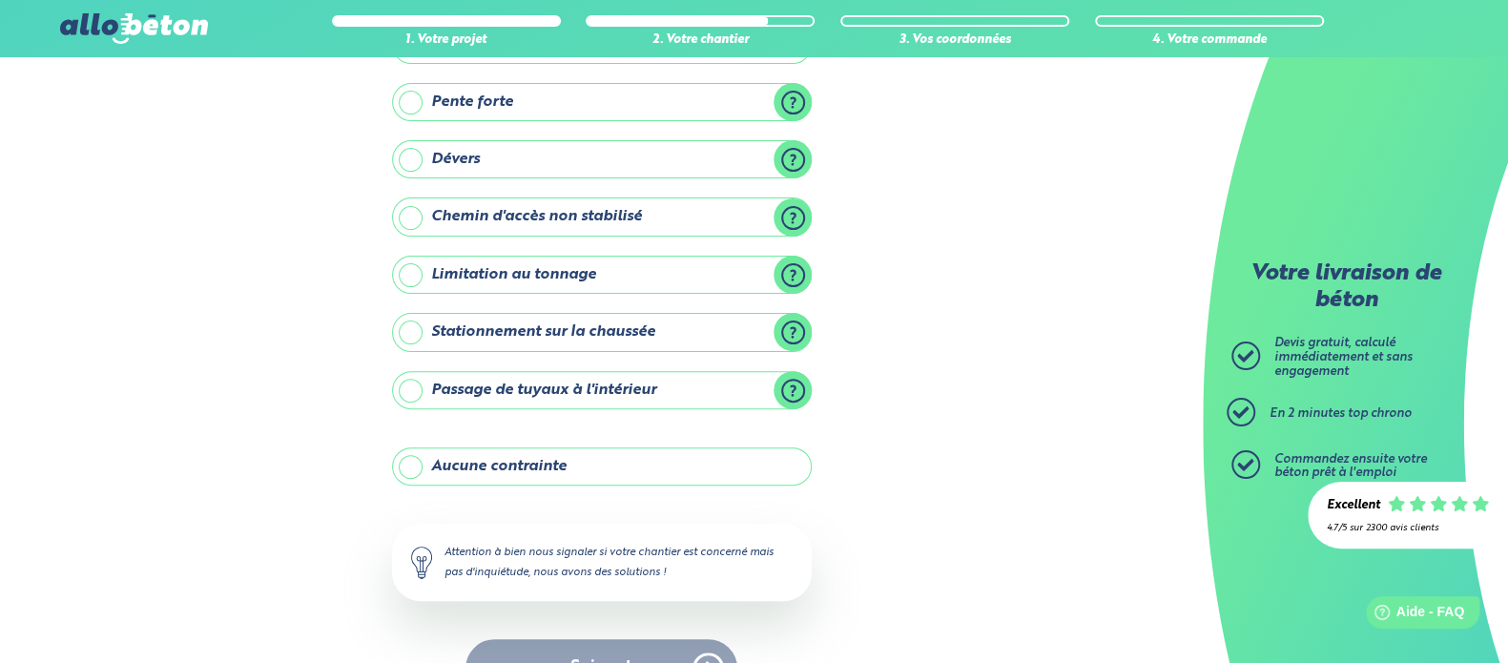
scroll to position [197, 0]
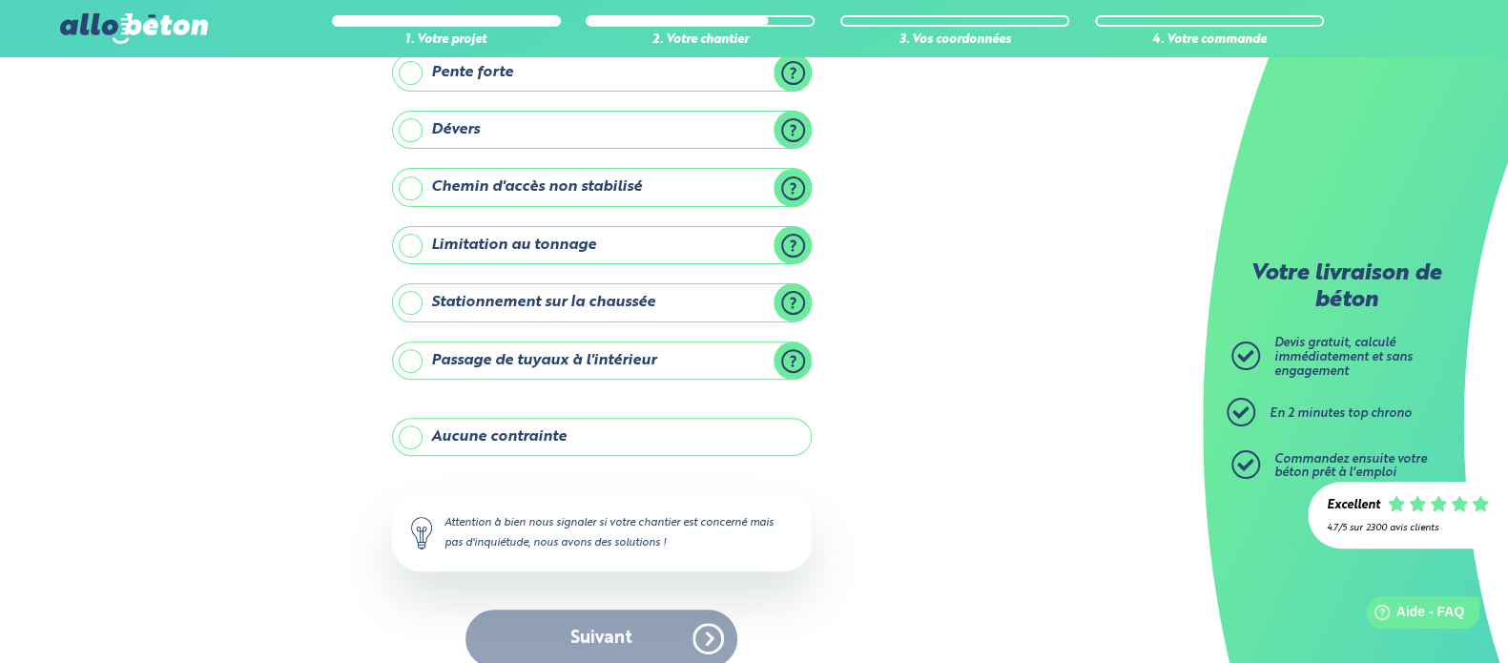
click at [488, 425] on label "Aucune contrainte" at bounding box center [602, 437] width 420 height 38
click at [0, 0] on input "Aucune contrainte" at bounding box center [0, 0] width 0 height 0
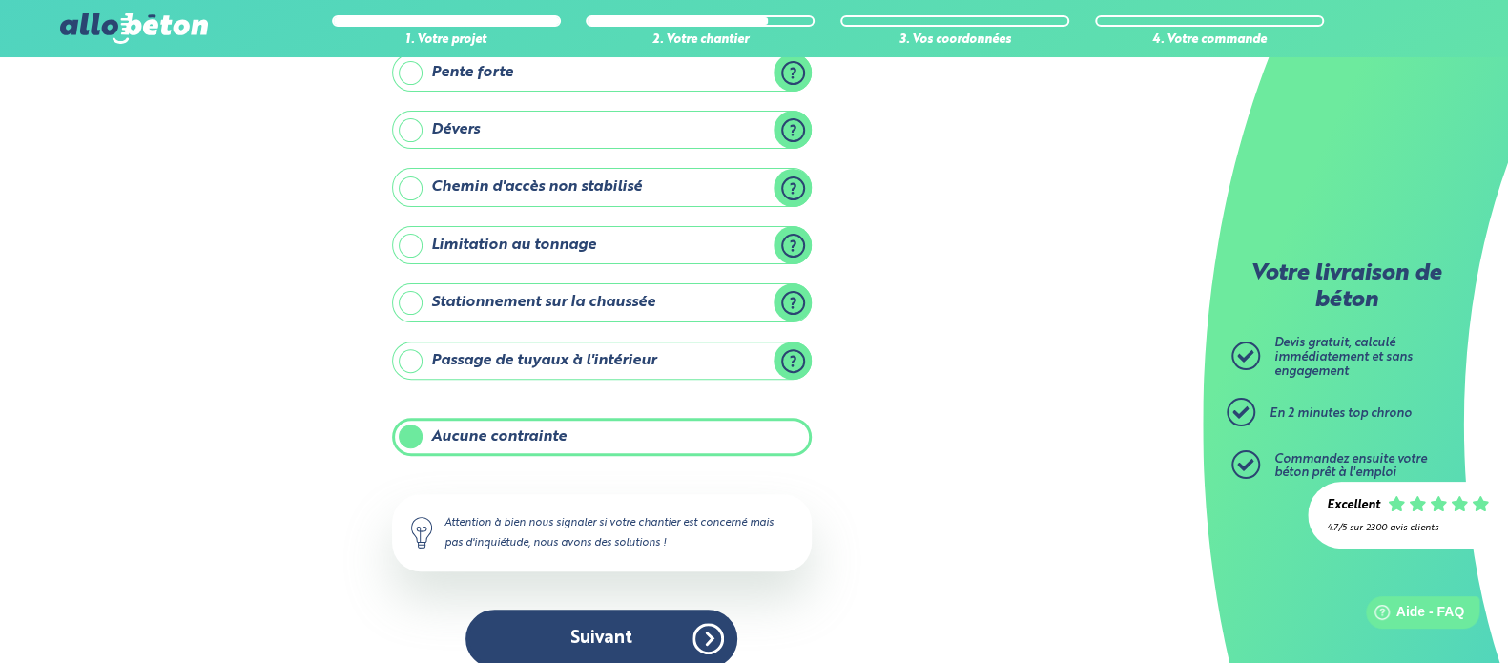
scroll to position [197, 0]
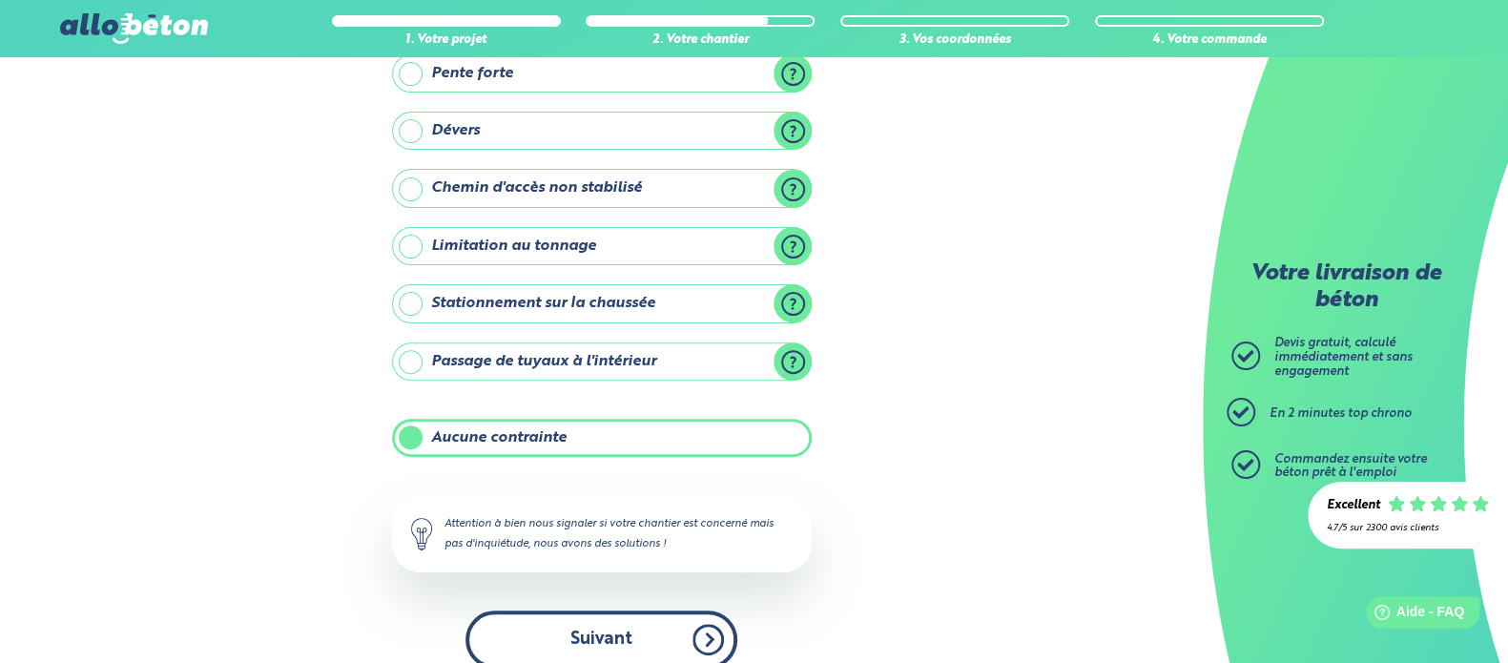
click at [587, 611] on button "Suivant" at bounding box center [602, 640] width 272 height 58
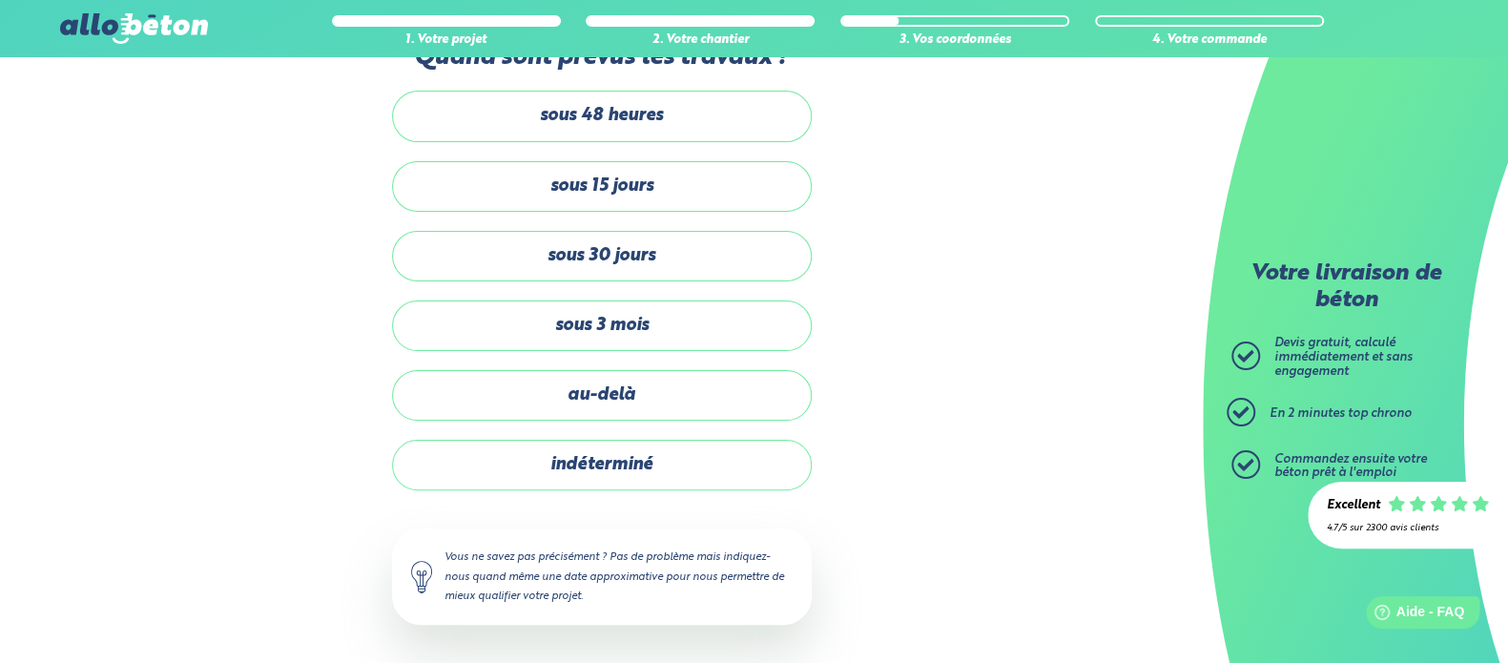
scroll to position [16, 0]
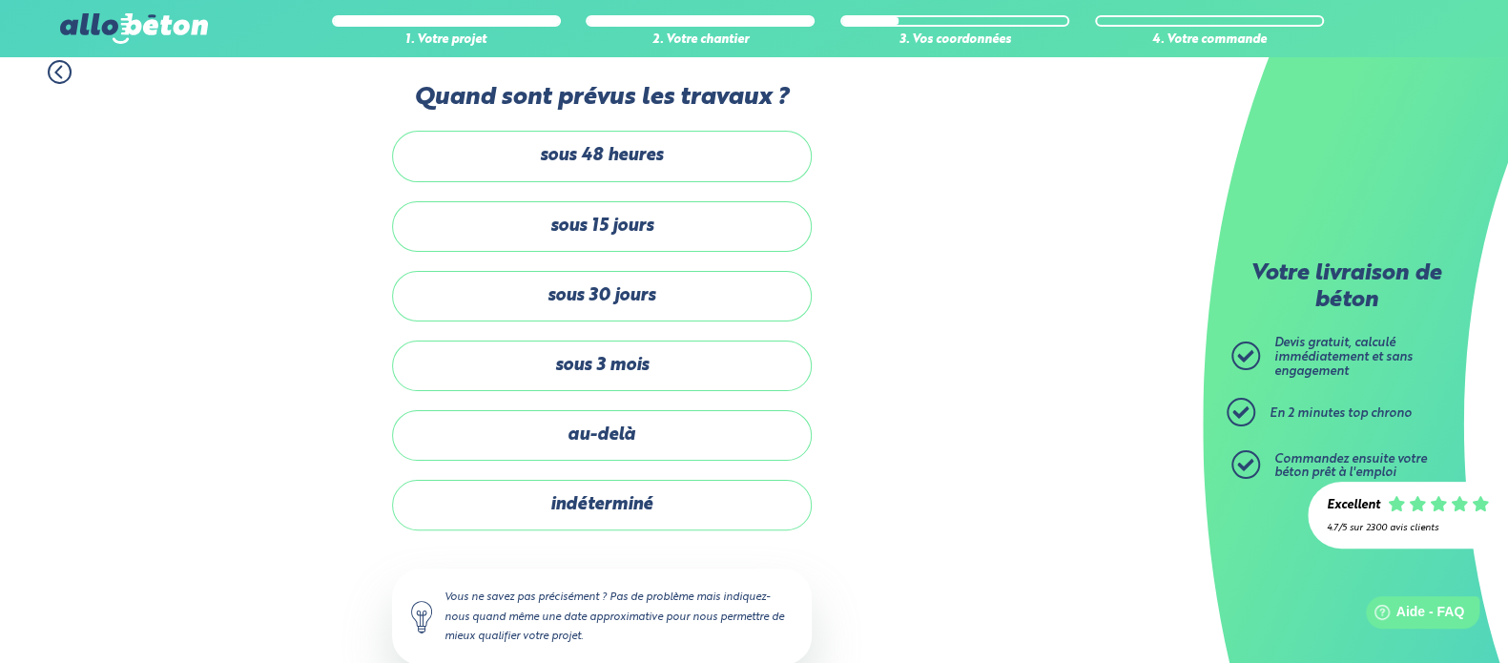
click at [899, 286] on div "1. Votre projet 2. Votre chantier 3. Vos coordonnées 4. Votre commande Quand so…" at bounding box center [601, 372] width 1203 height 662
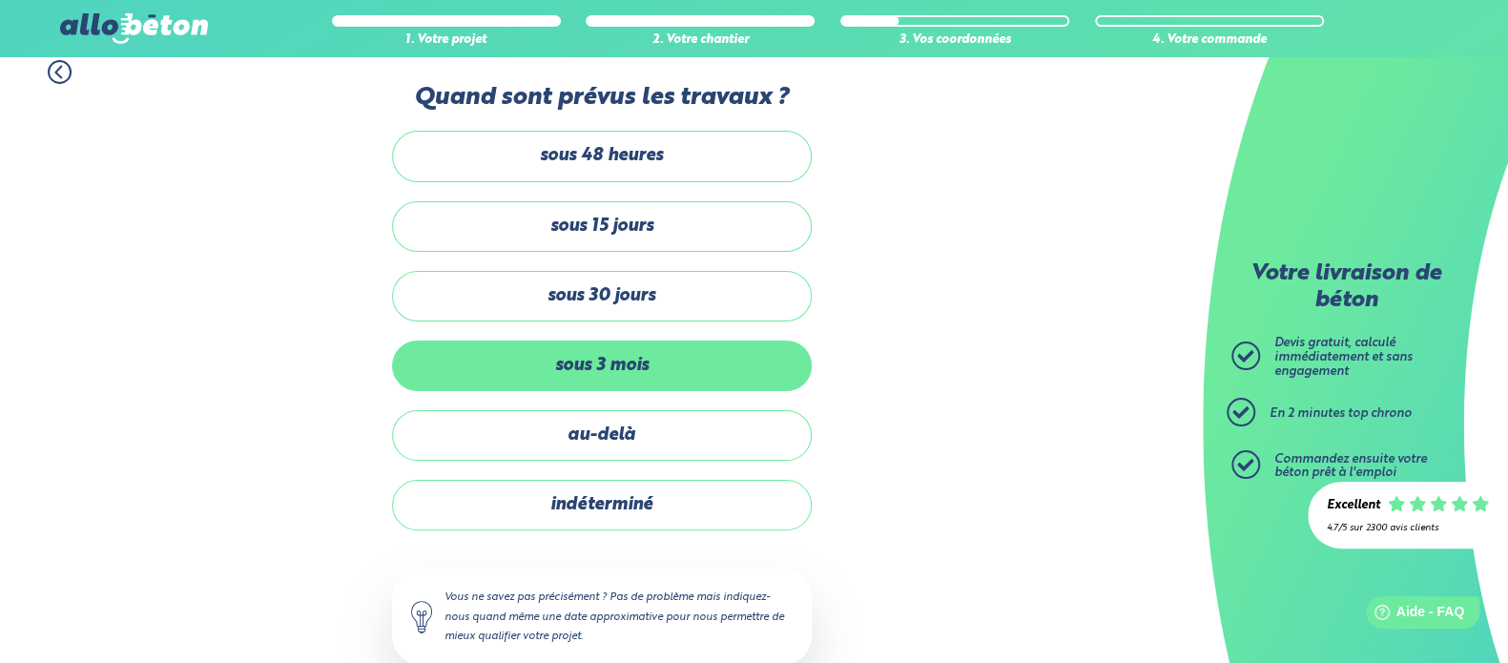
click at [617, 341] on label "sous 3 mois" at bounding box center [602, 366] width 420 height 51
click at [0, 0] on input "sous 3 mois" at bounding box center [0, 0] width 0 height 0
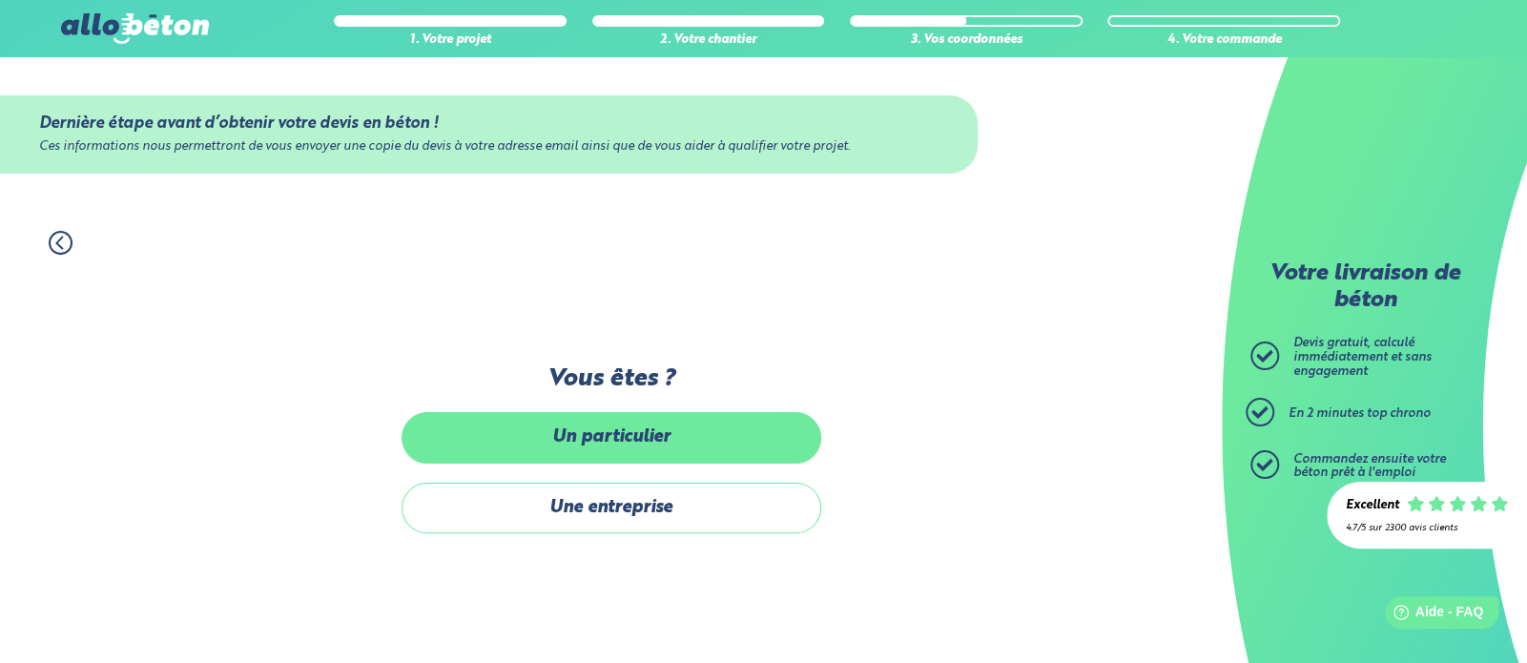
click at [603, 442] on label "Un particulier" at bounding box center [612, 437] width 420 height 51
click at [0, 0] on input "Un particulier" at bounding box center [0, 0] width 0 height 0
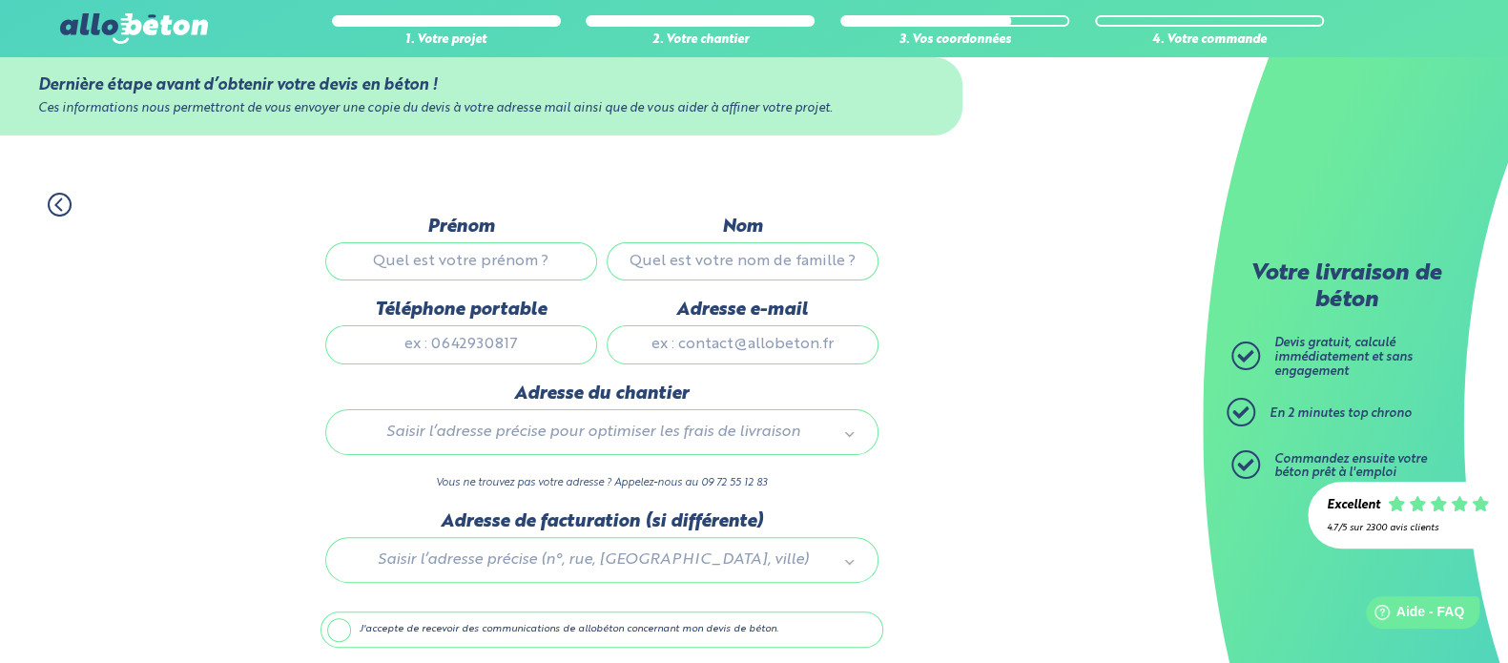
scroll to position [76, 0]
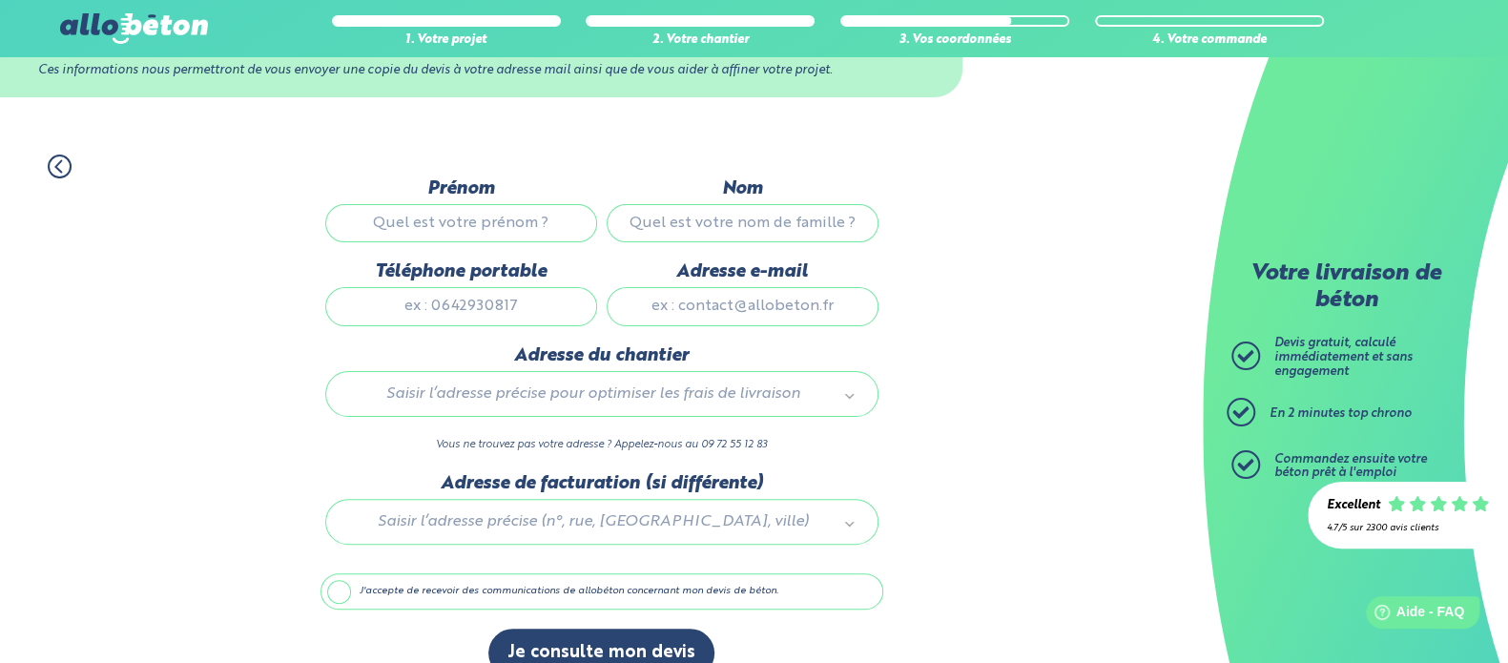
click at [59, 162] on icon at bounding box center [59, 165] width 6 height 11
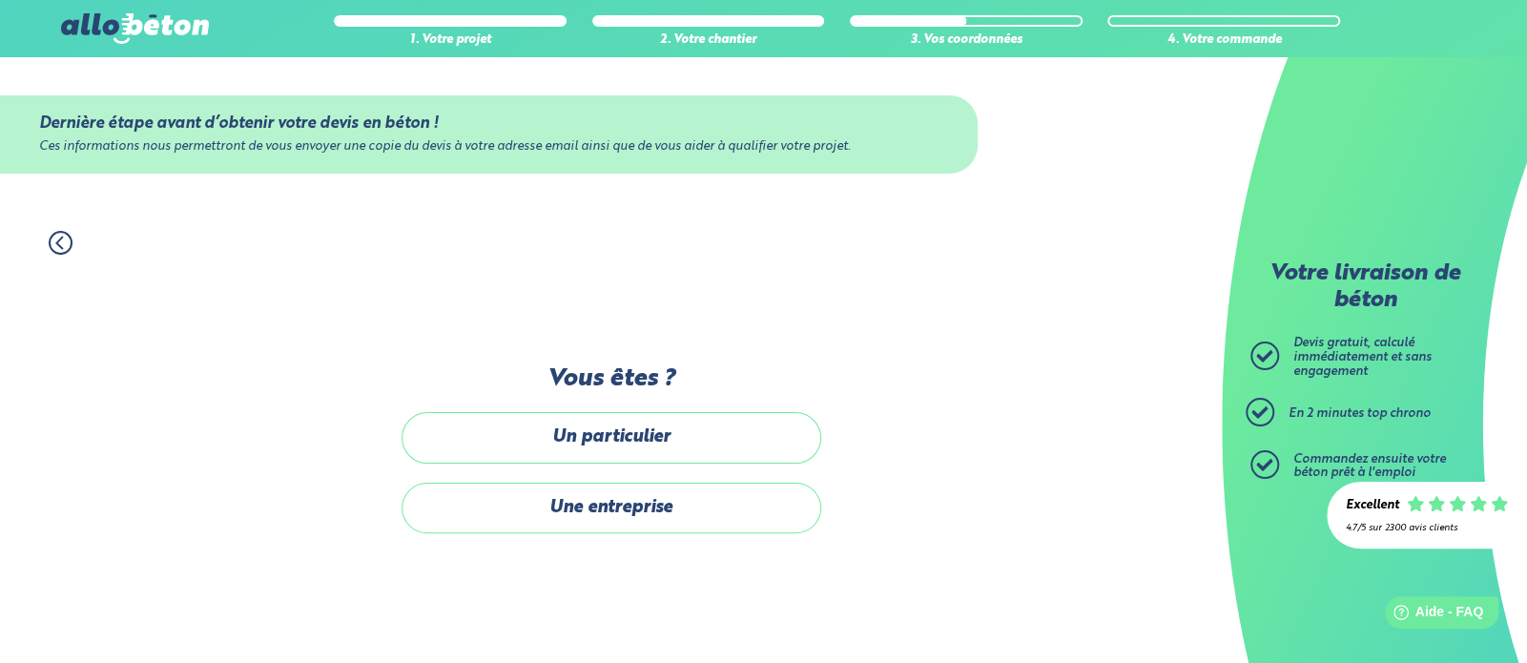
click at [64, 243] on icon at bounding box center [61, 243] width 24 height 24
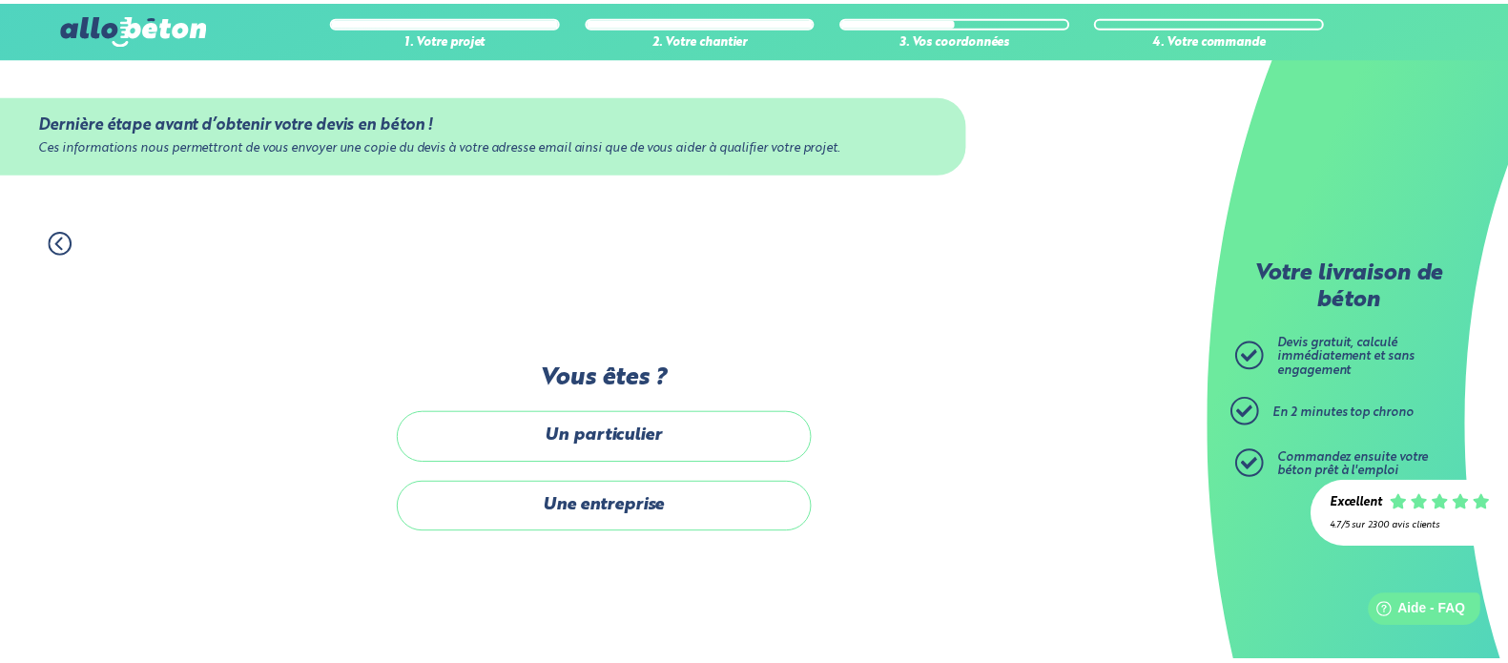
scroll to position [16, 0]
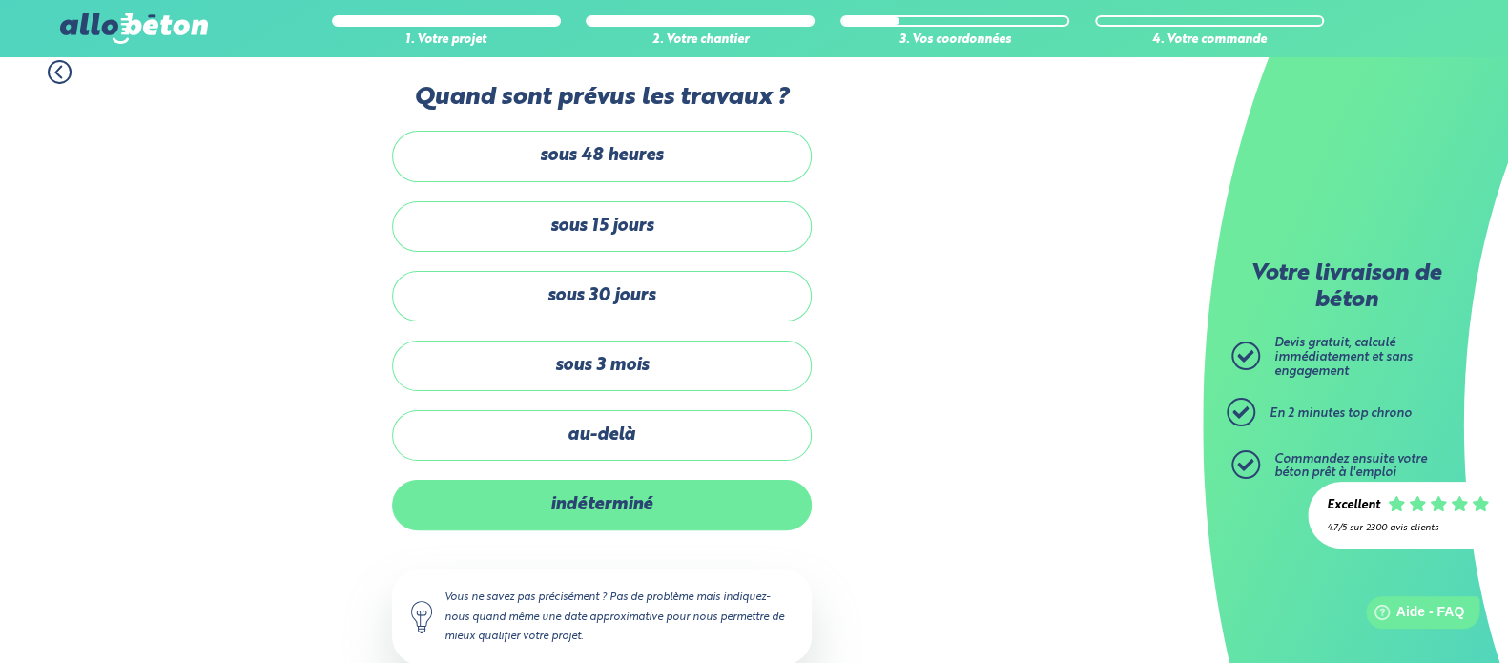
click at [595, 480] on label "indéterminé" at bounding box center [602, 505] width 420 height 51
click at [0, 0] on input "indéterminé" at bounding box center [0, 0] width 0 height 0
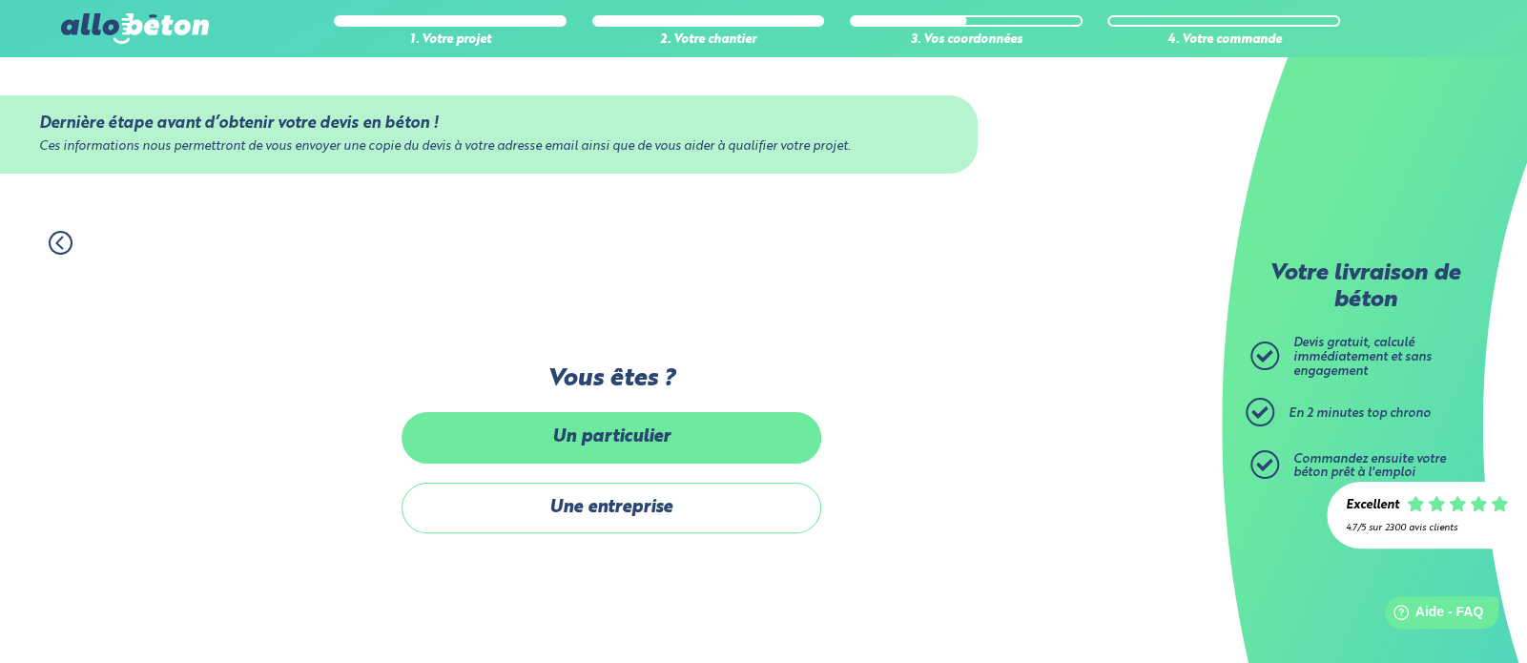
click at [612, 441] on label "Un particulier" at bounding box center [612, 437] width 420 height 51
click at [0, 0] on input "Un particulier" at bounding box center [0, 0] width 0 height 0
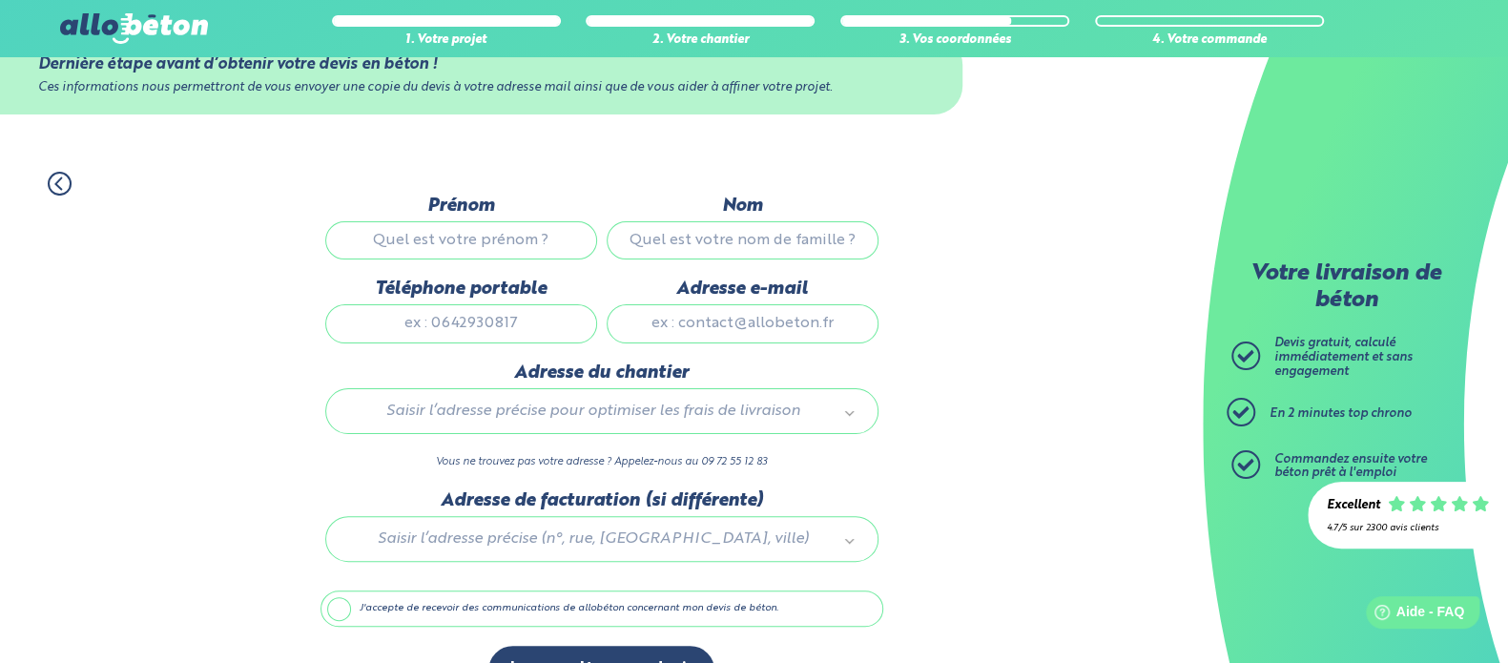
scroll to position [76, 0]
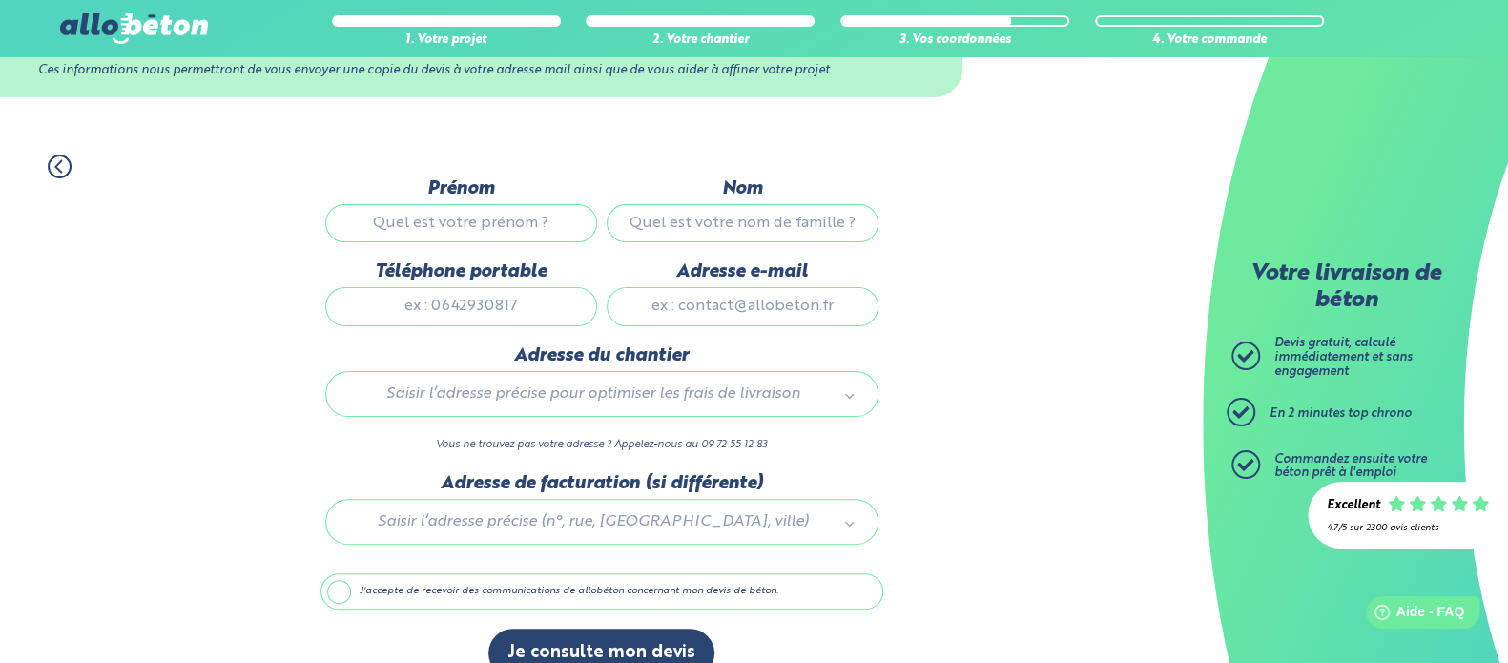
click at [1086, 570] on div "1. Votre projet 2. Votre chantier 3. Vos coordonnées 4. Votre commande Dernière…" at bounding box center [601, 415] width 1203 height 561
